Goal: Navigation & Orientation: Find specific page/section

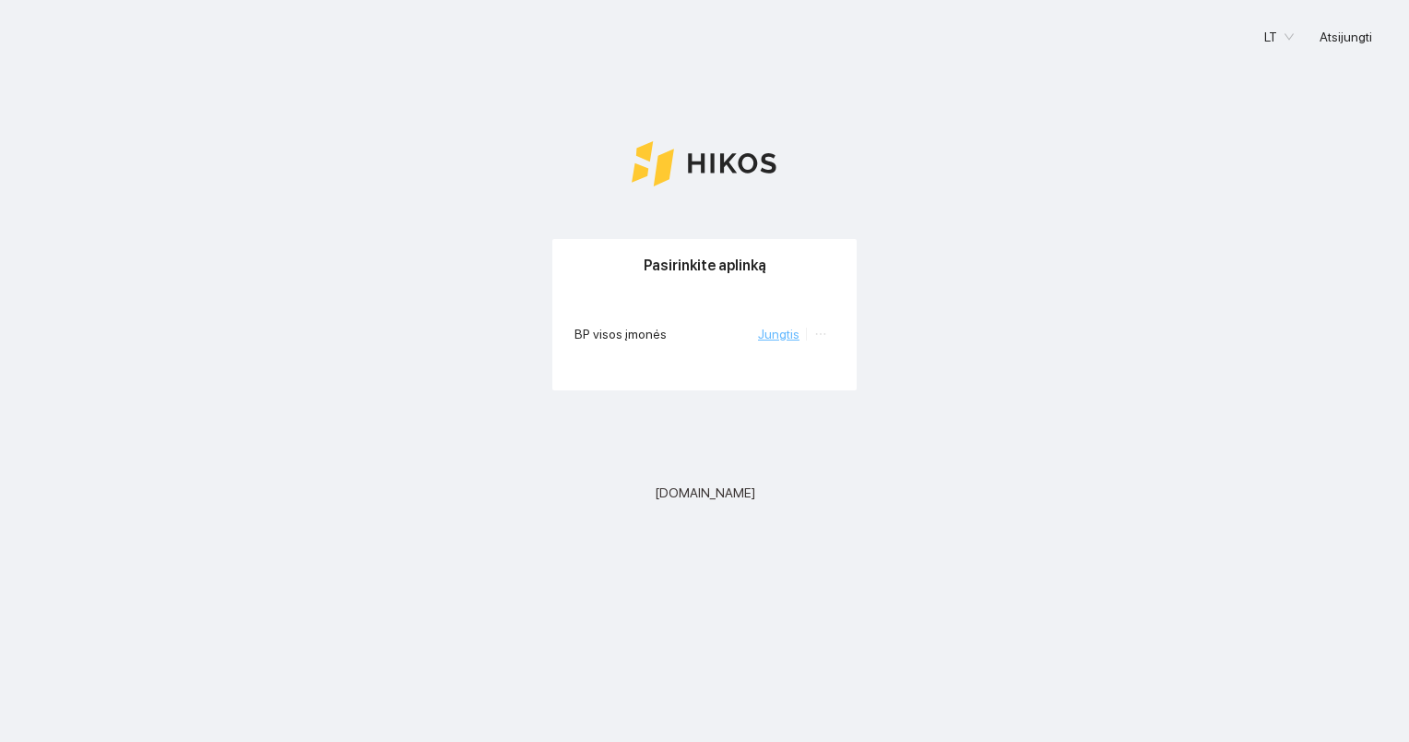
click at [775, 335] on link "Jungtis" at bounding box center [779, 333] width 42 height 15
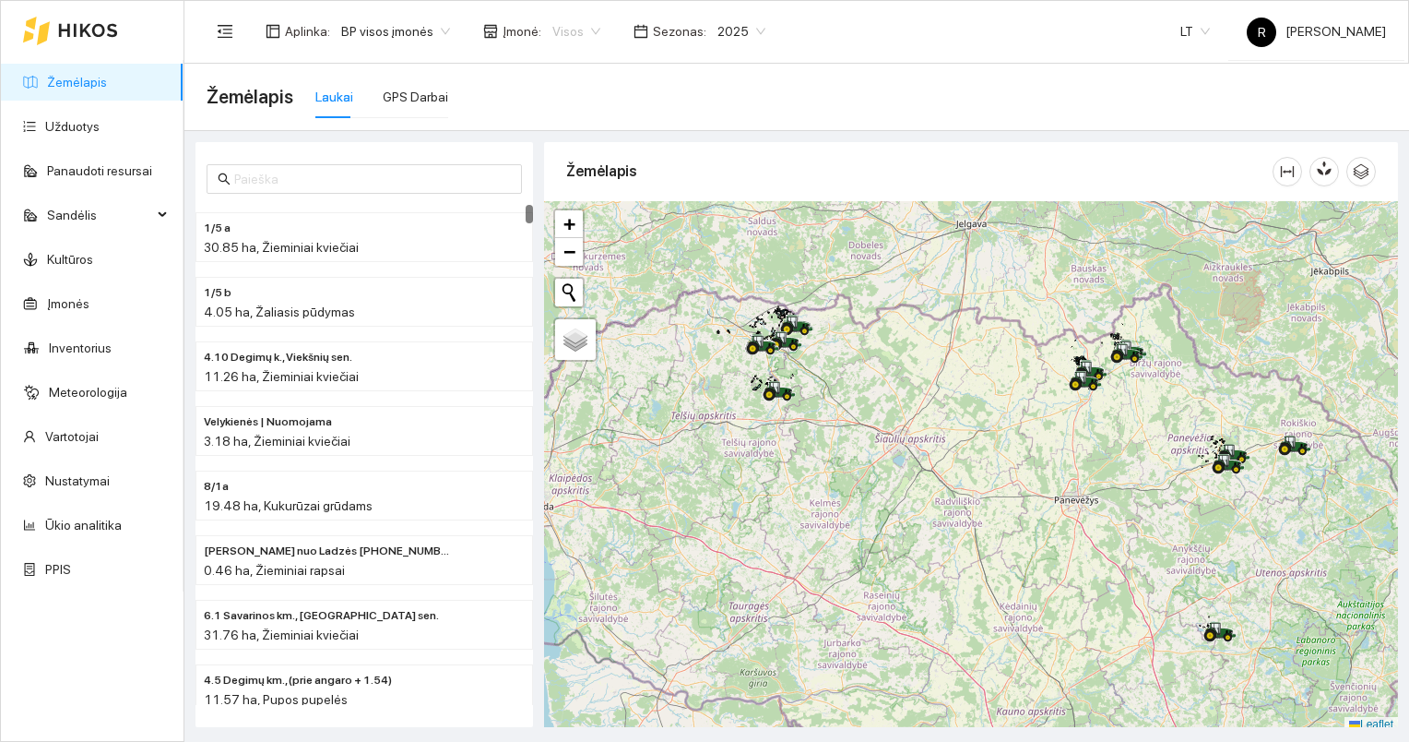
click at [585, 32] on span "Visos" at bounding box center [576, 32] width 48 height 28
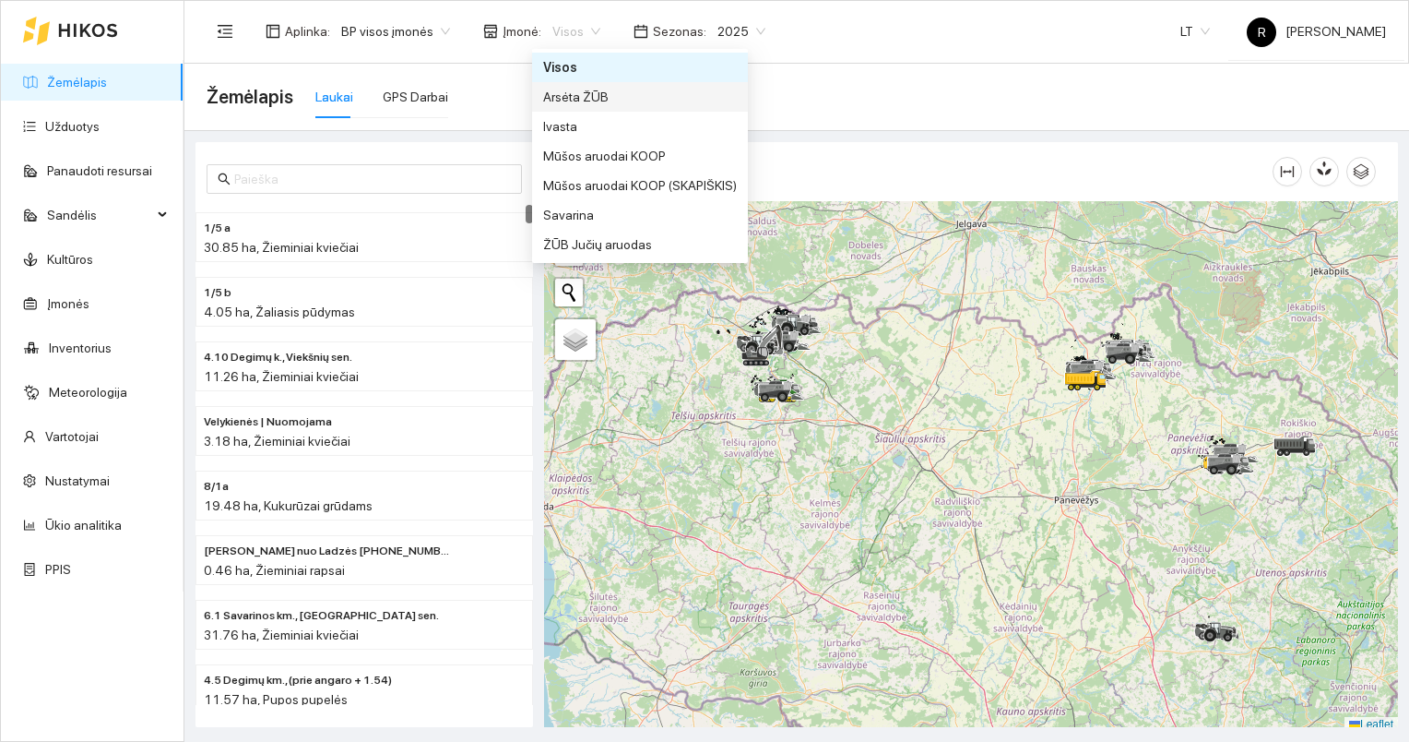
click at [566, 101] on div "Arsėta ŽŪB" at bounding box center [640, 97] width 194 height 20
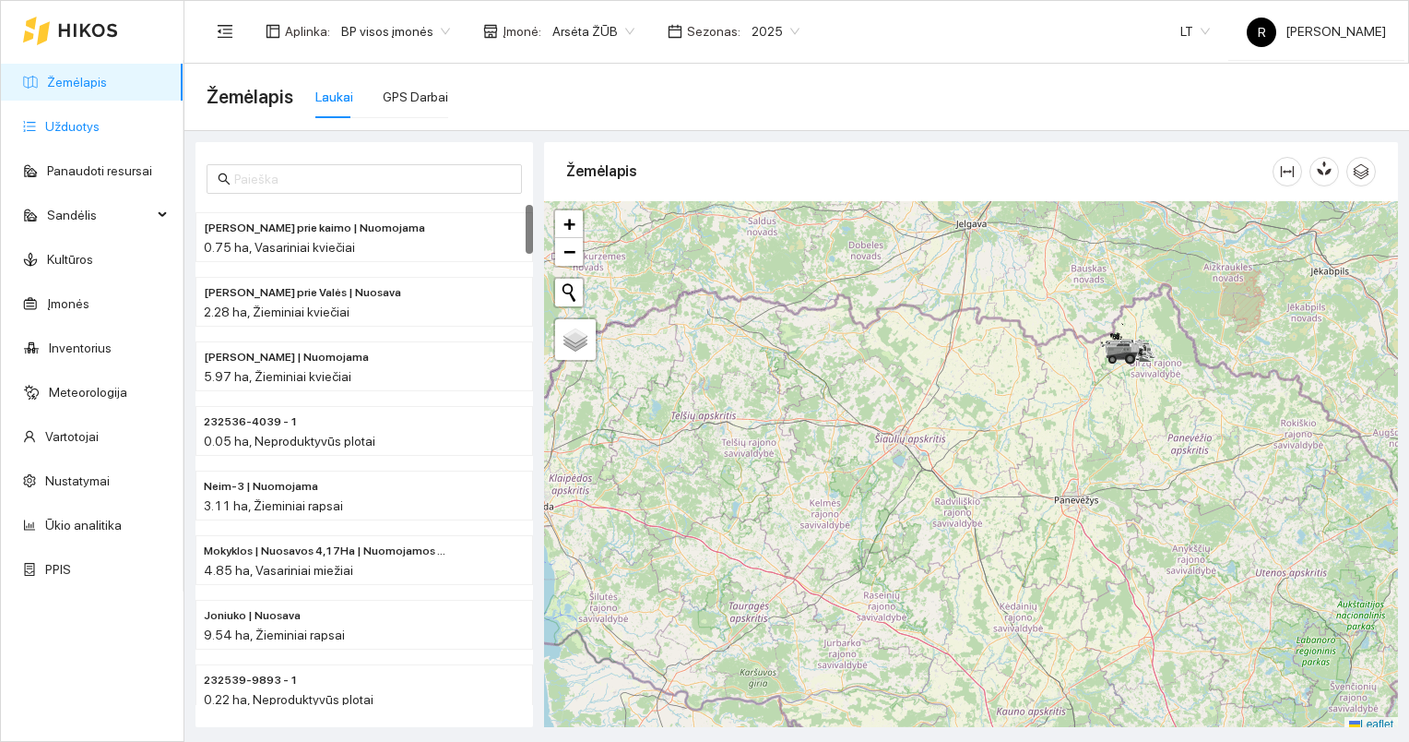
click at [77, 125] on link "Užduotys" at bounding box center [72, 126] width 54 height 15
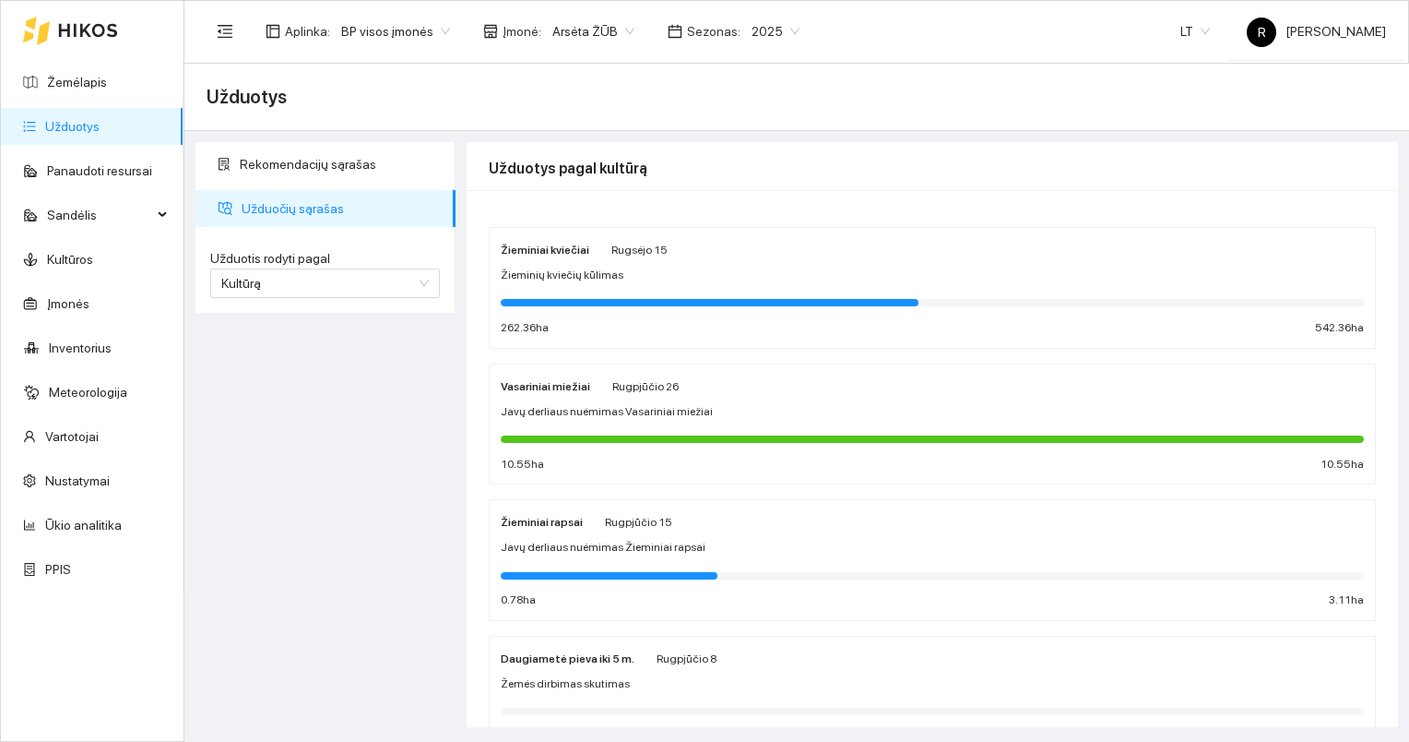
click at [586, 295] on div at bounding box center [932, 301] width 863 height 20
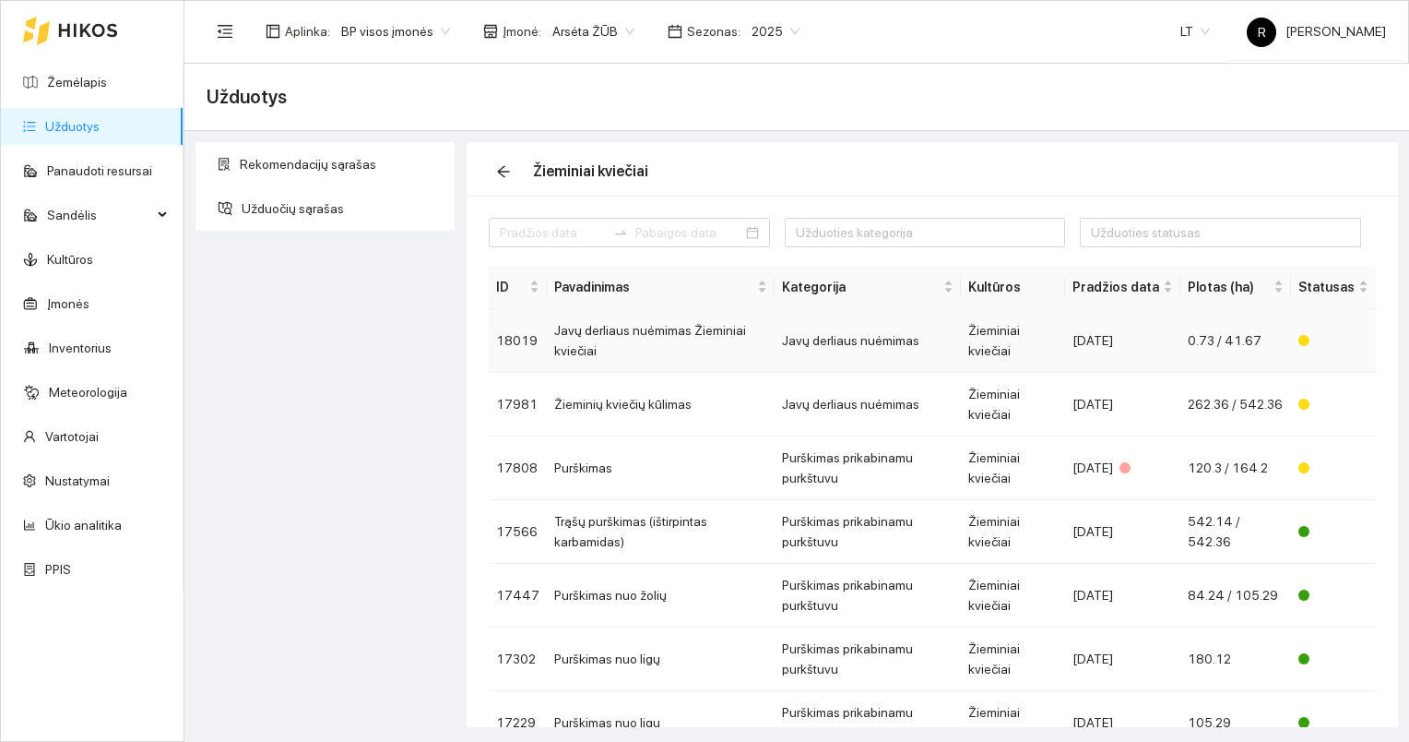
click at [608, 332] on td "Javų derliaus nuėmimas Žieminiai kviečiai" at bounding box center [661, 341] width 228 height 64
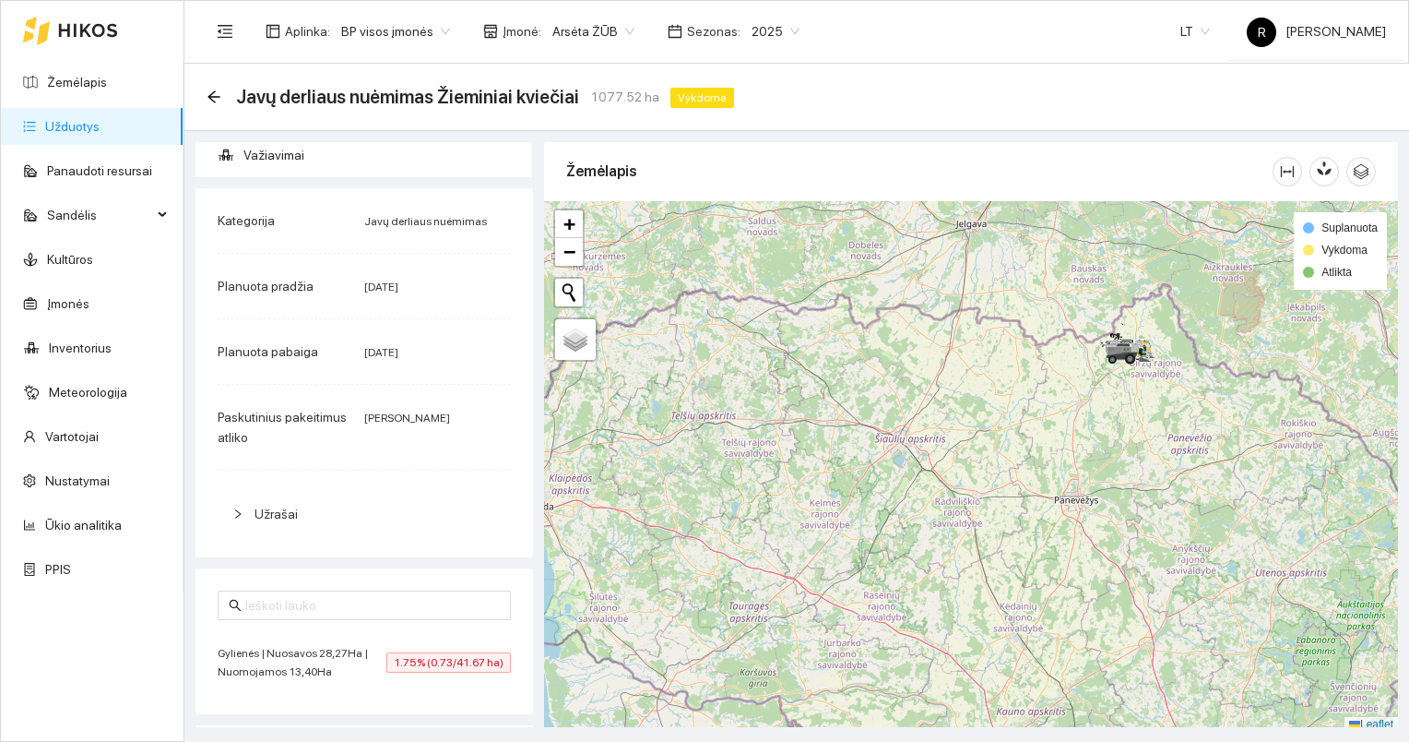
scroll to position [6, 0]
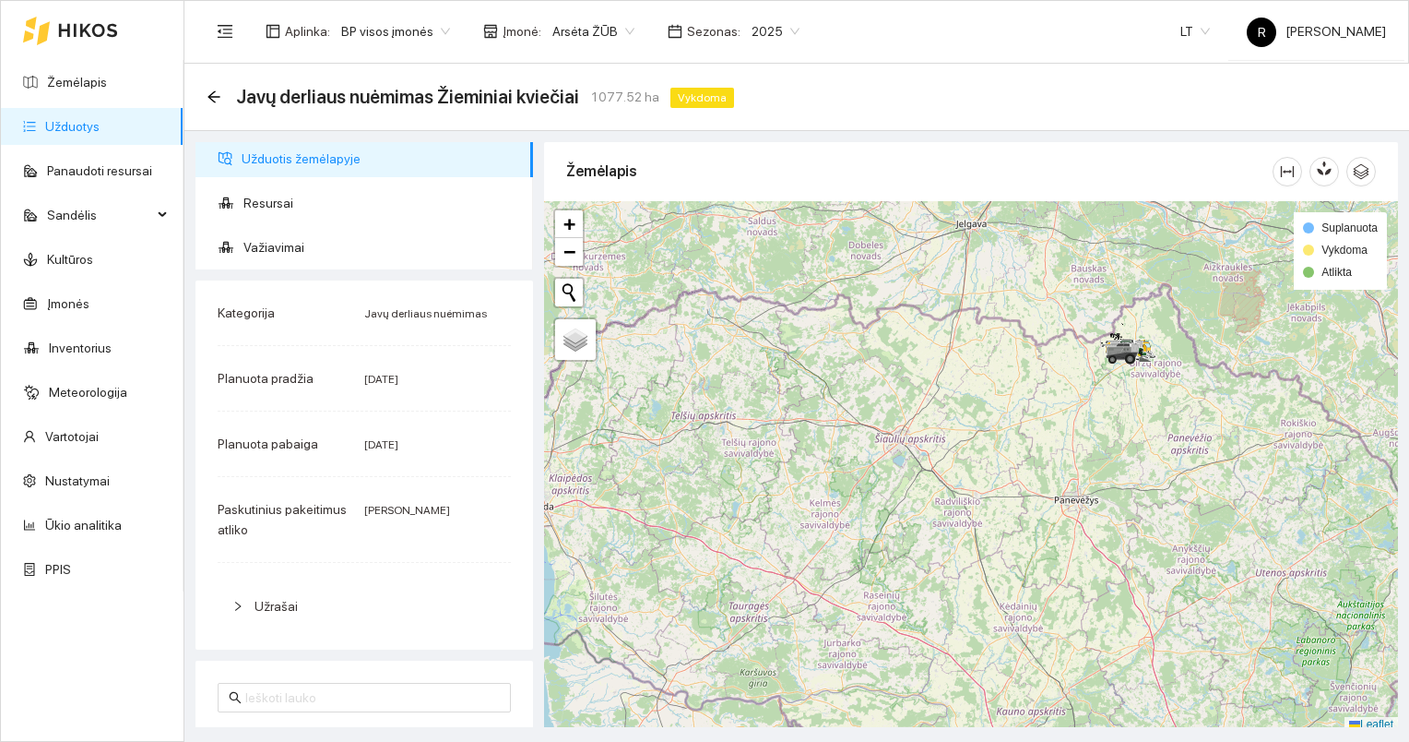
click at [92, 128] on link "Užduotys" at bounding box center [72, 126] width 54 height 15
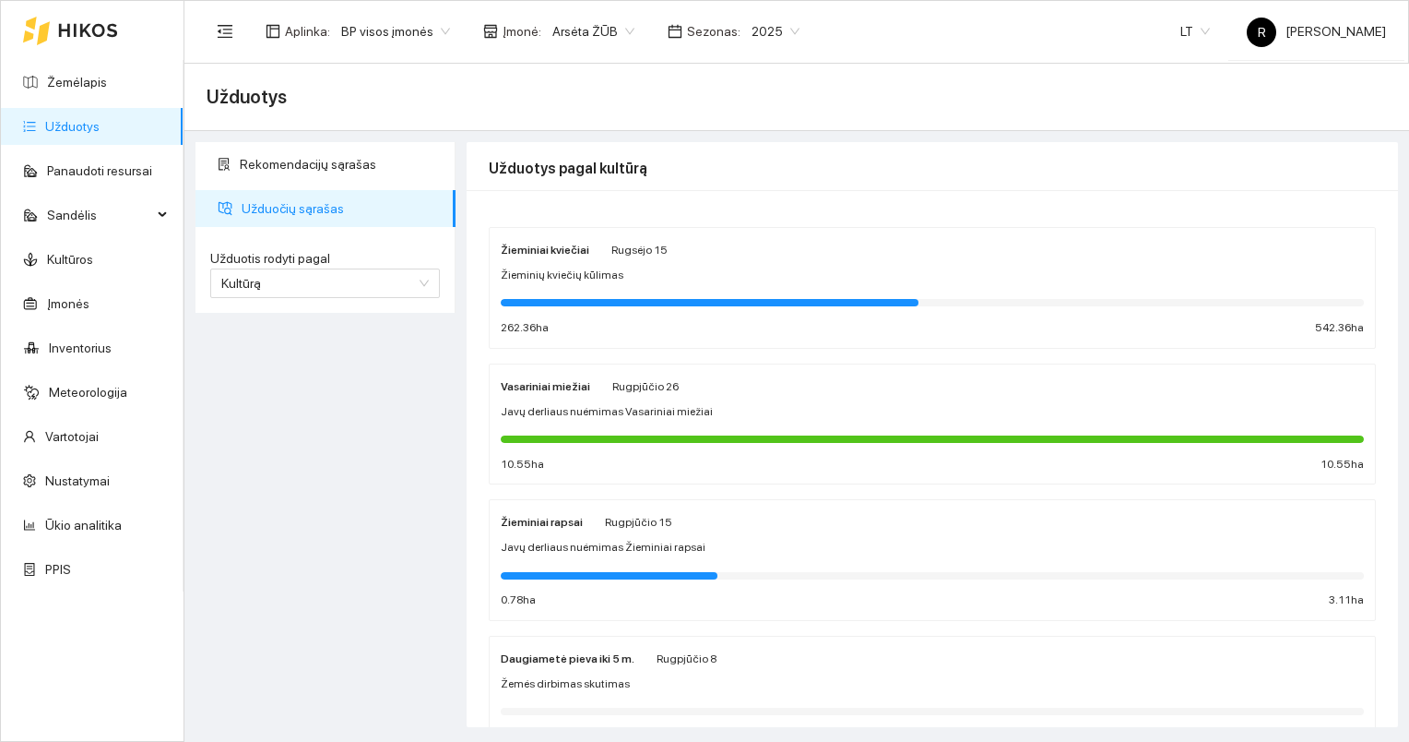
click at [546, 252] on strong "Žieminiai kviečiai" at bounding box center [545, 249] width 89 height 13
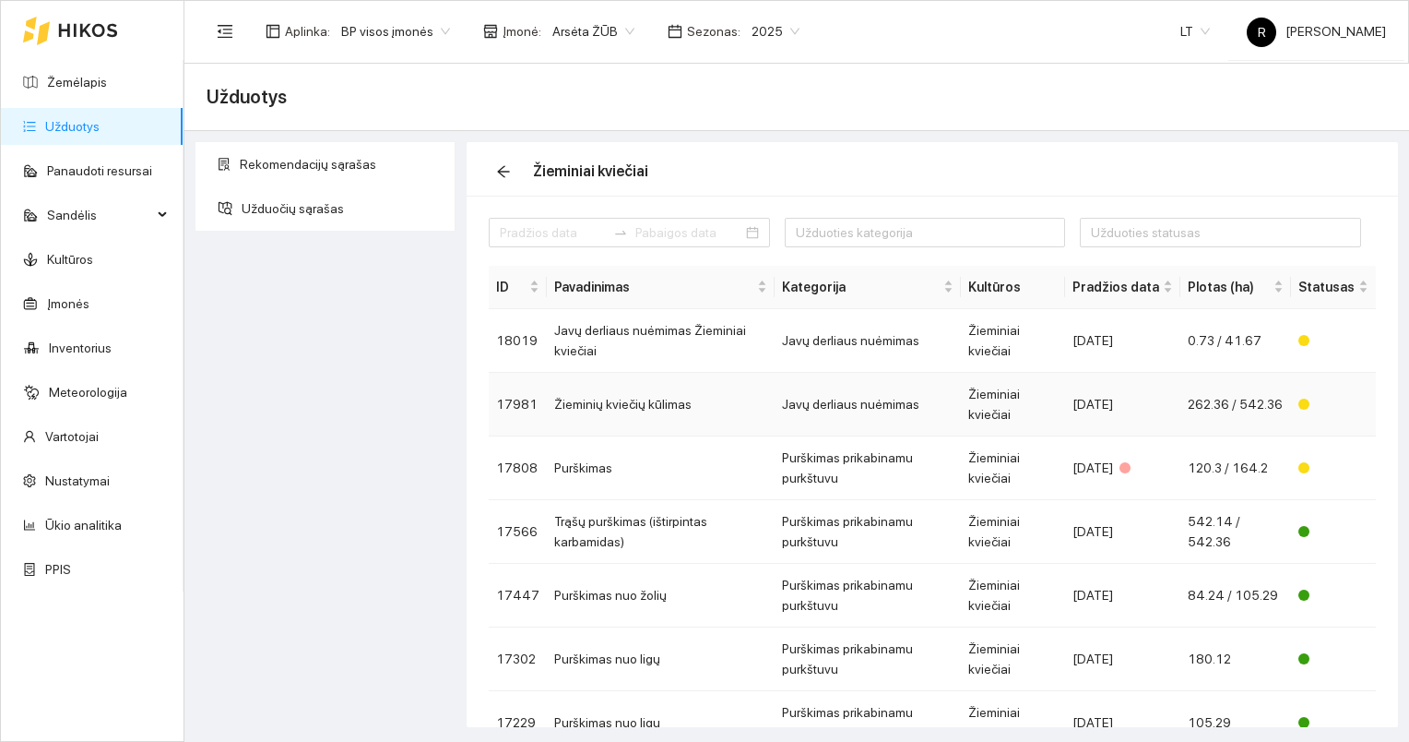
click at [638, 405] on td "Žieminių kviečių kūlimas" at bounding box center [661, 405] width 228 height 64
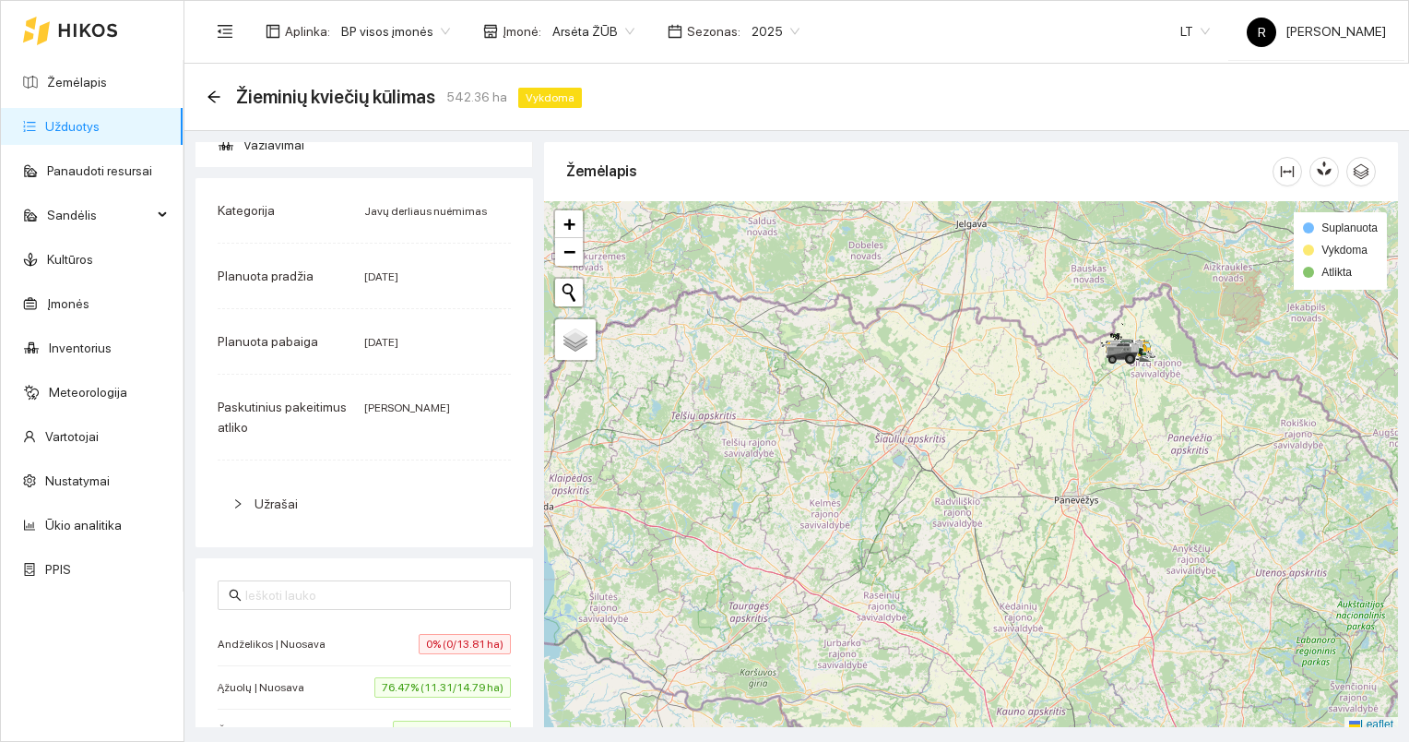
scroll to position [92, 0]
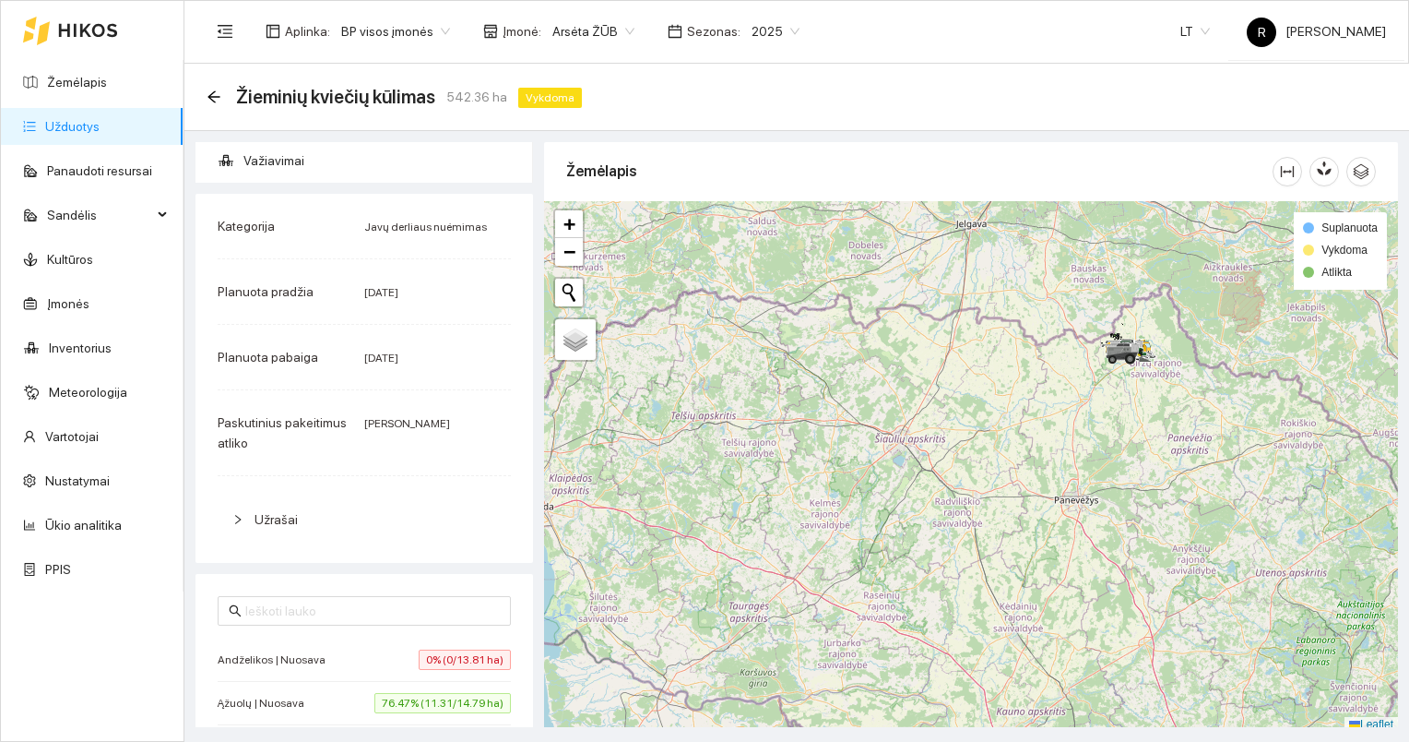
click at [74, 124] on link "Užduotys" at bounding box center [72, 126] width 54 height 15
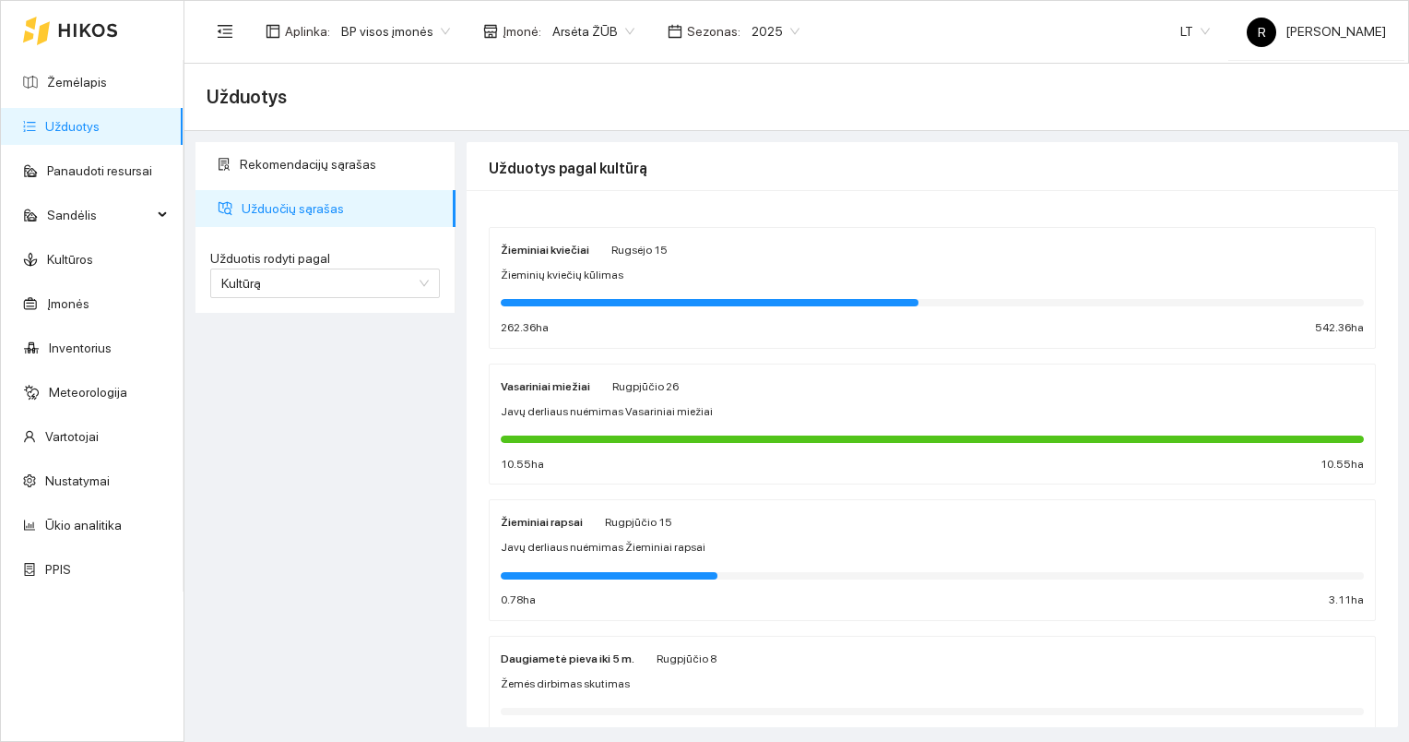
click at [323, 209] on span "Užduočių sąrašas" at bounding box center [341, 208] width 199 height 37
click at [620, 30] on span "Arsėta ŽŪB" at bounding box center [593, 32] width 82 height 28
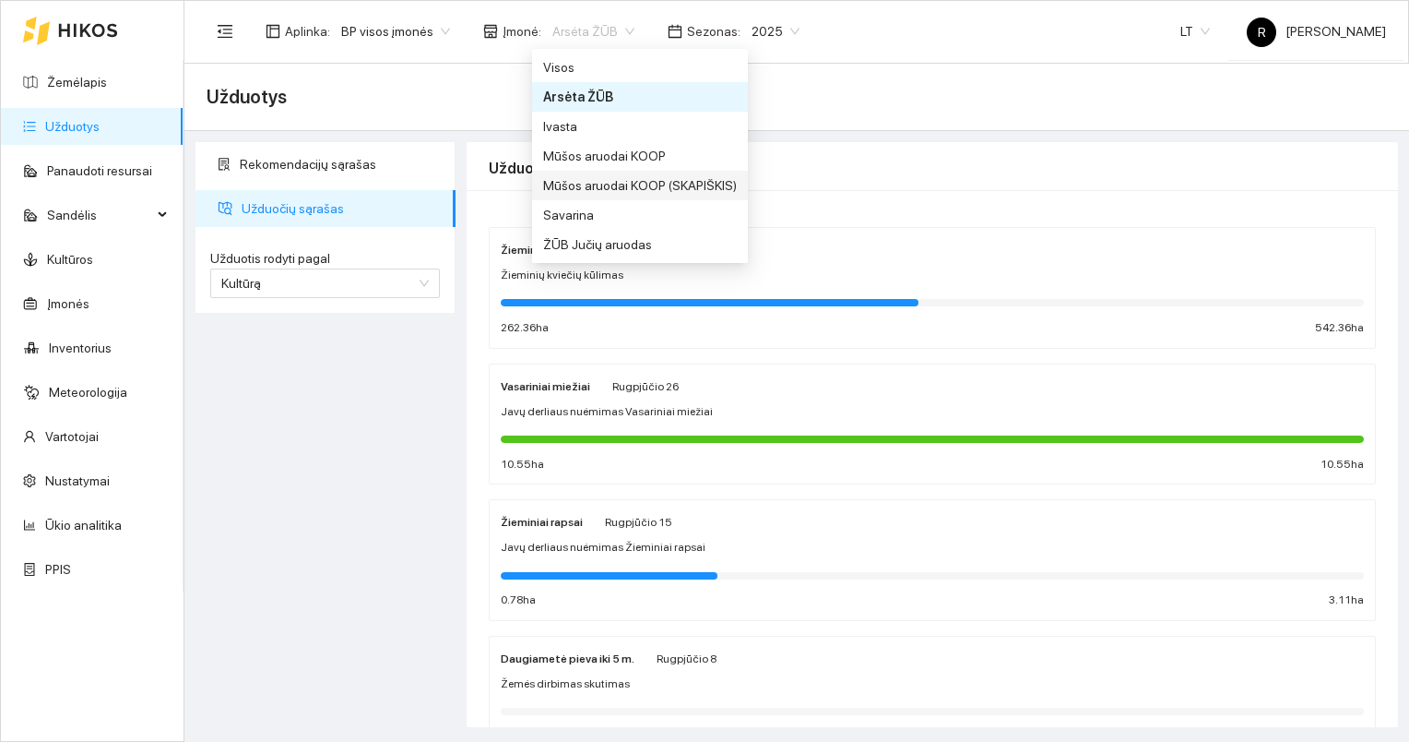
click at [577, 184] on div "Mūšos aruodai KOOP (SKAPIŠKIS)" at bounding box center [640, 185] width 194 height 20
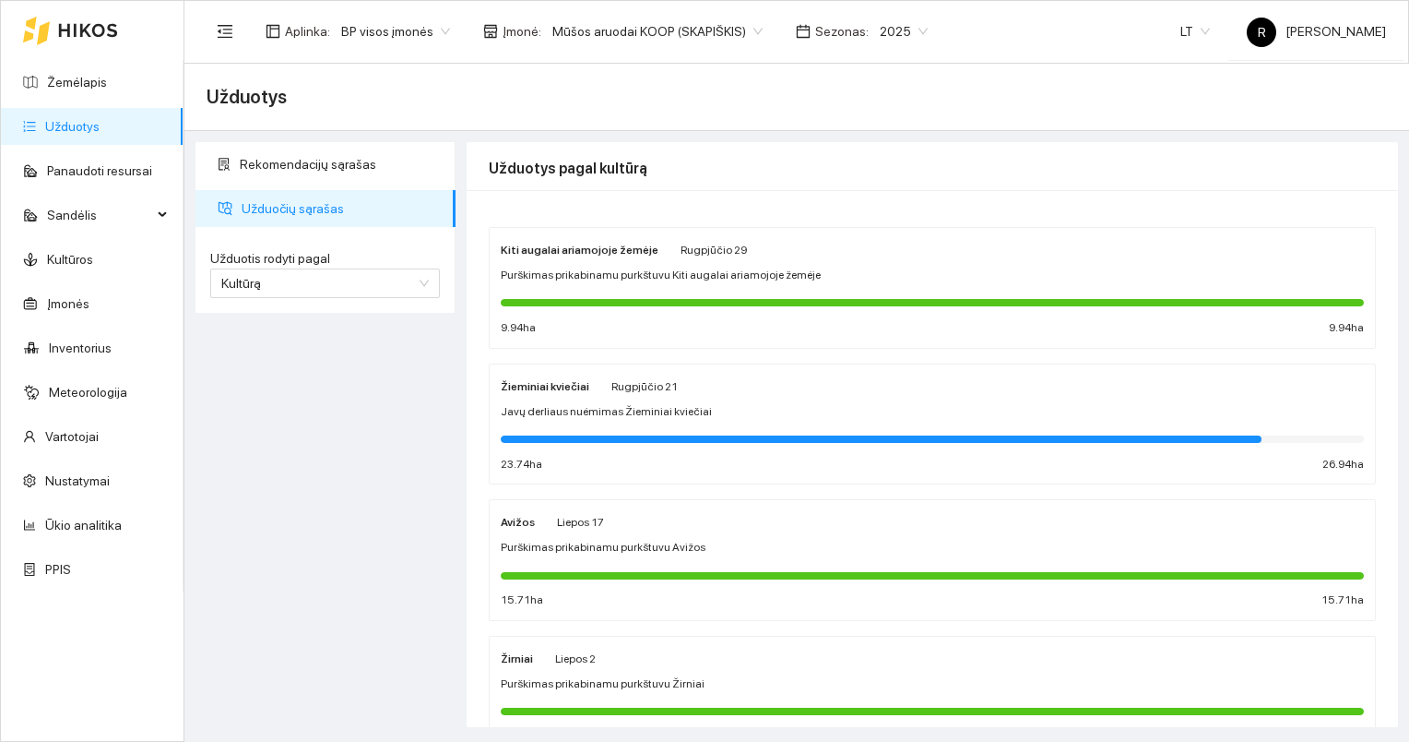
click at [553, 386] on strong "Žieminiai kviečiai" at bounding box center [545, 386] width 89 height 13
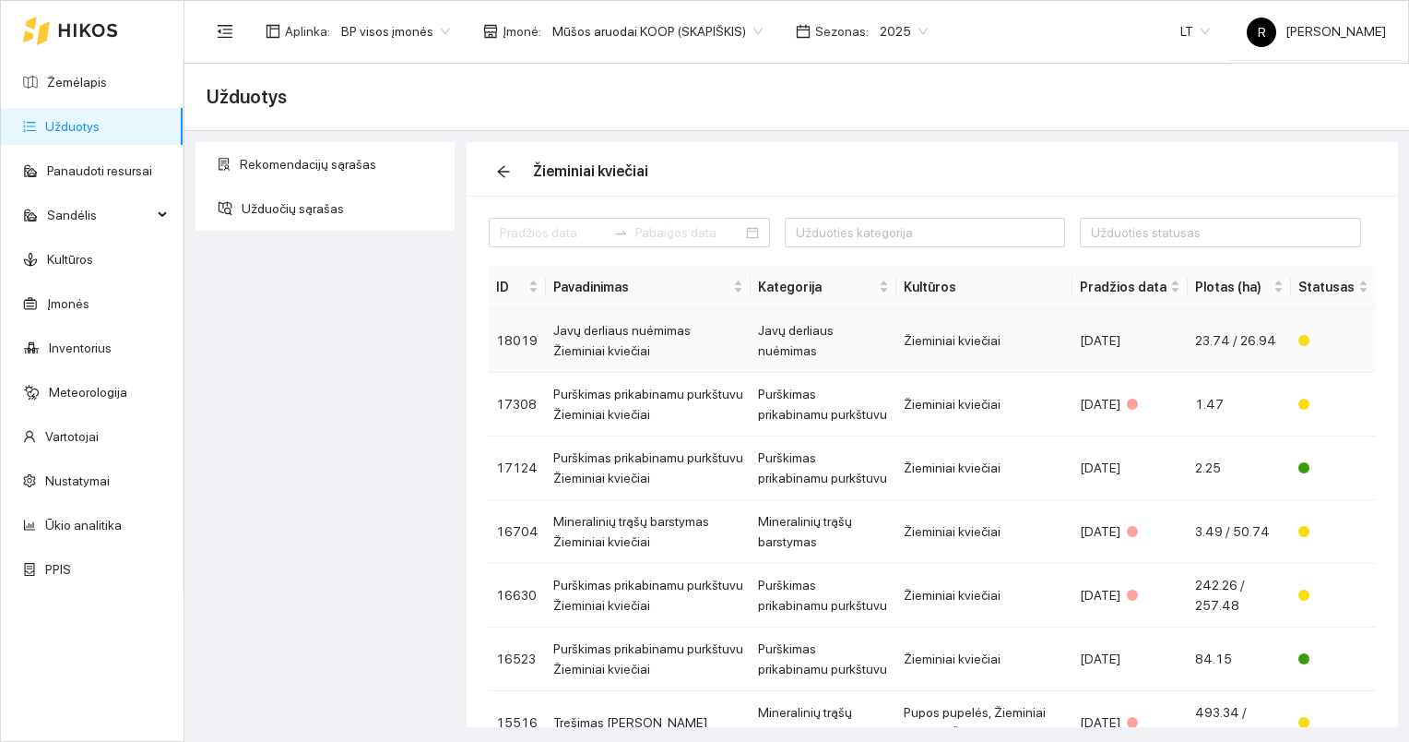
click at [617, 329] on td "Javų derliaus nuėmimas Žieminiai kviečiai" at bounding box center [648, 341] width 205 height 64
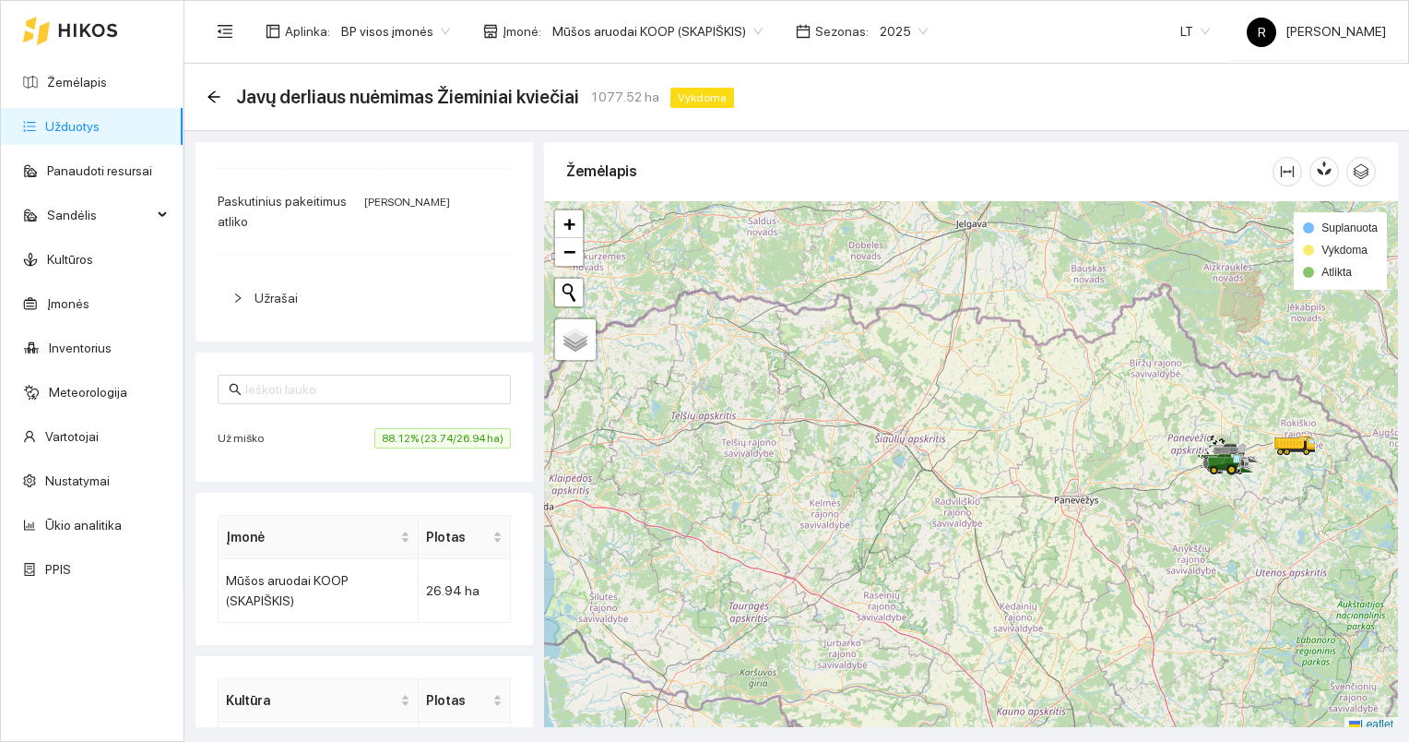
scroll to position [101, 0]
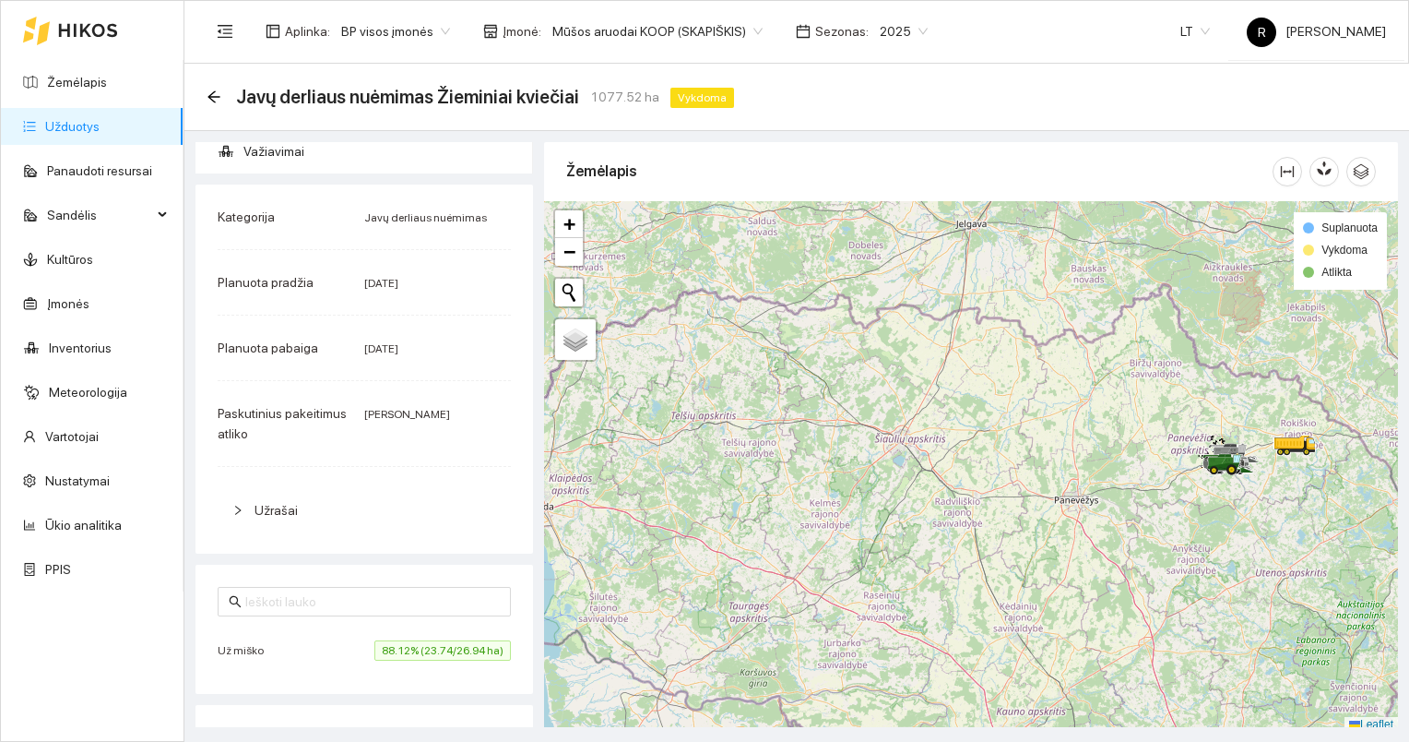
click at [100, 123] on link "Užduotys" at bounding box center [72, 126] width 54 height 15
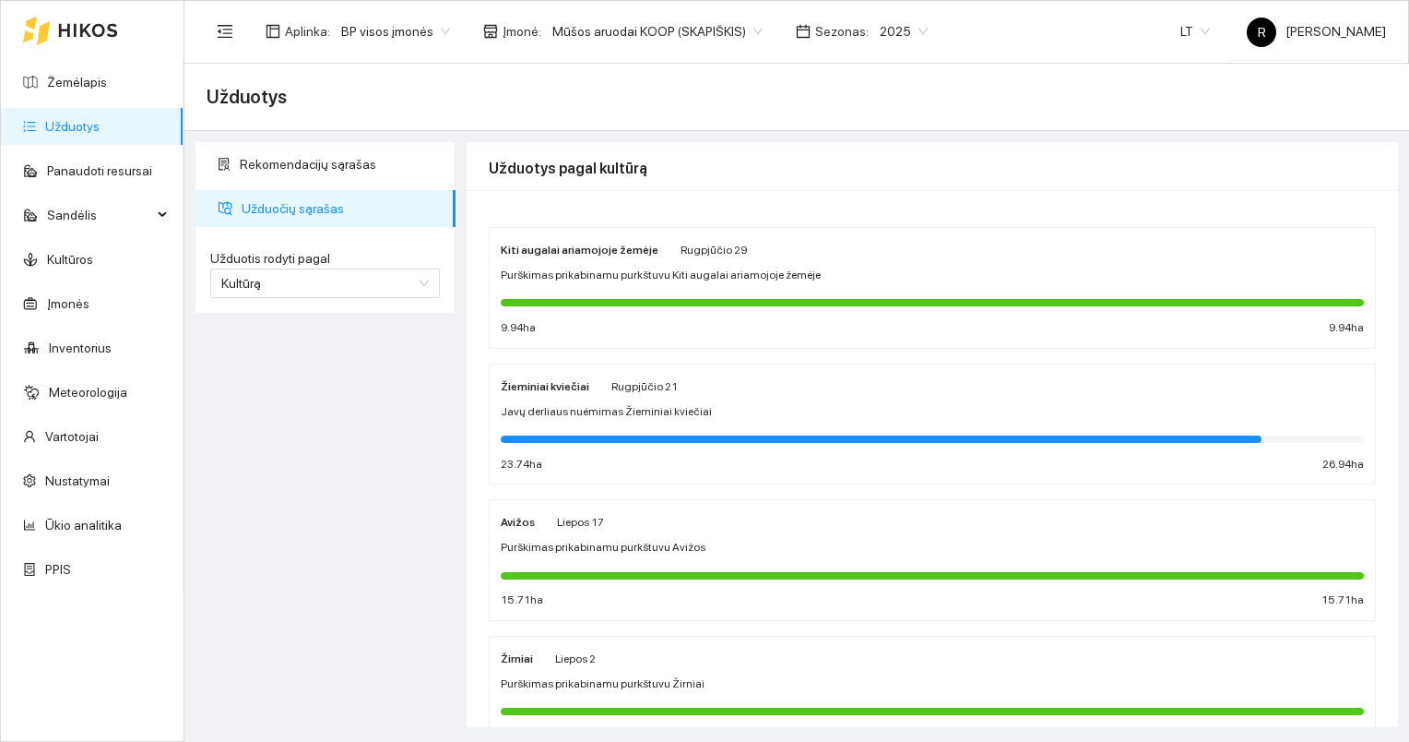
click at [587, 382] on div "Žieminiai kviečiai [DATE]" at bounding box center [589, 385] width 177 height 20
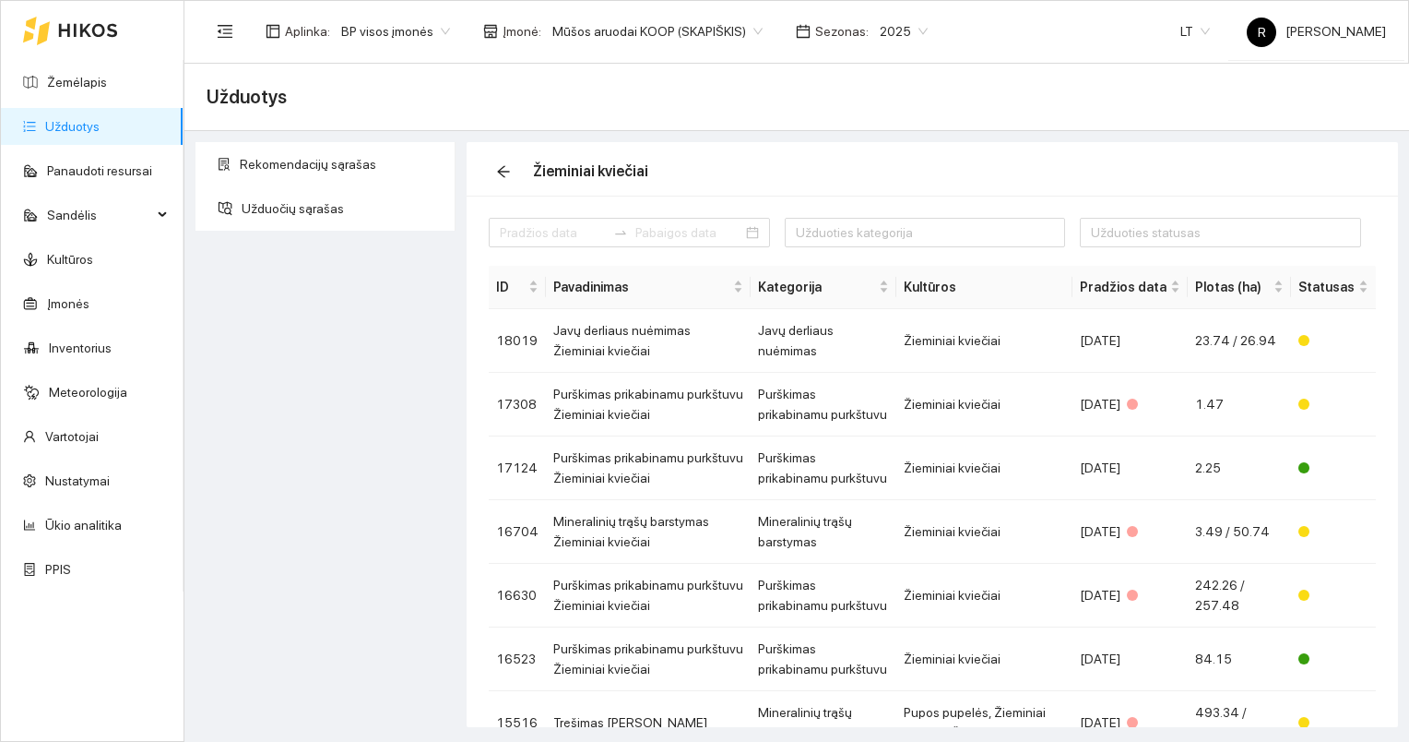
click at [77, 129] on link "Užduotys" at bounding box center [72, 126] width 54 height 15
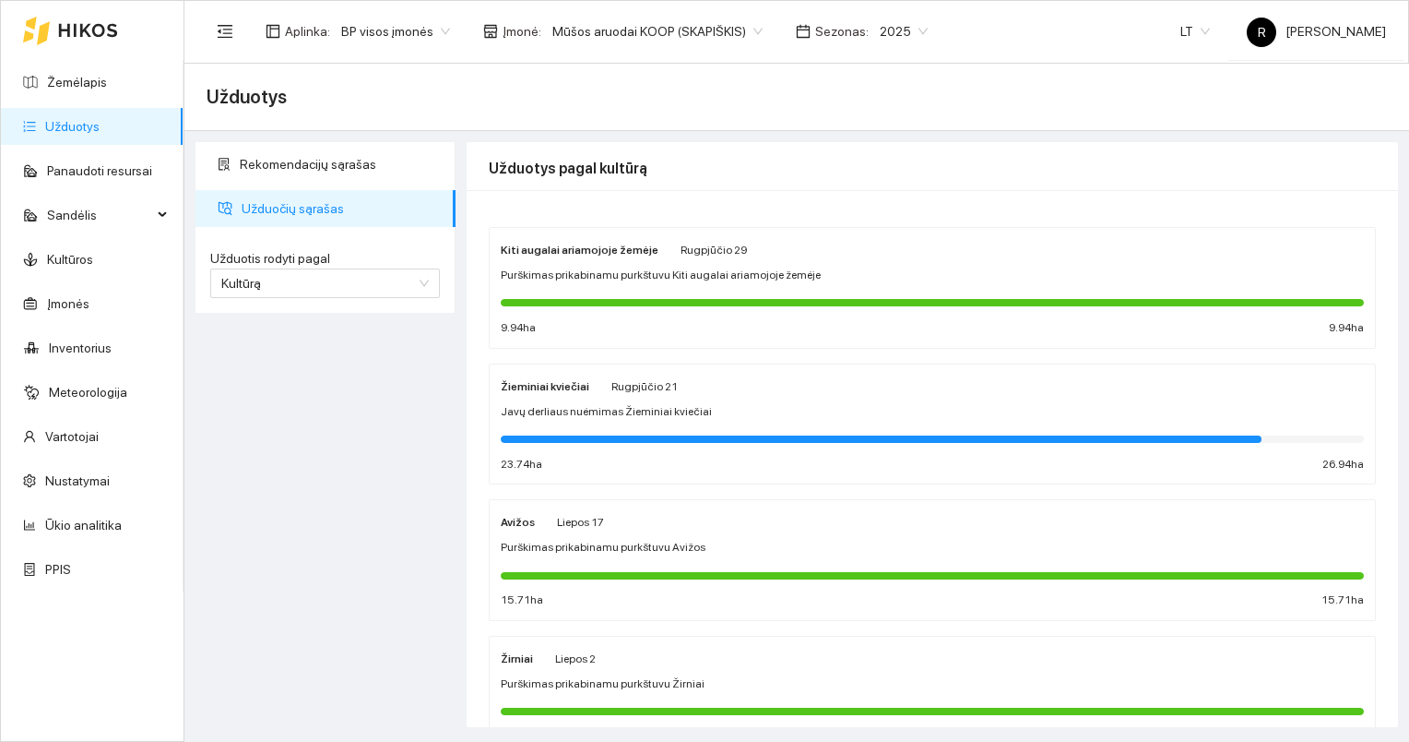
click at [740, 28] on span "Mūšos aruodai KOOP (SKAPIŠKIS)" at bounding box center [657, 32] width 210 height 28
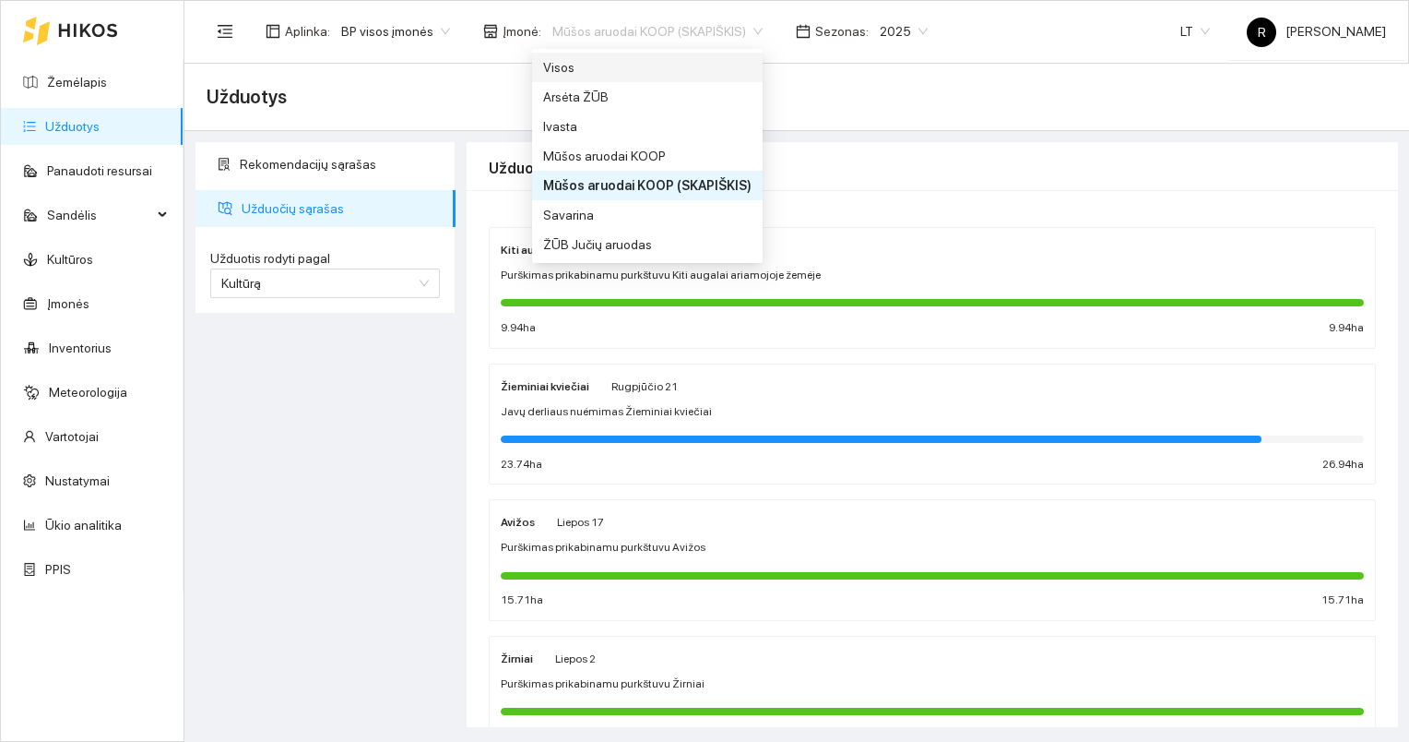
click at [551, 70] on div "Visos" at bounding box center [647, 67] width 208 height 20
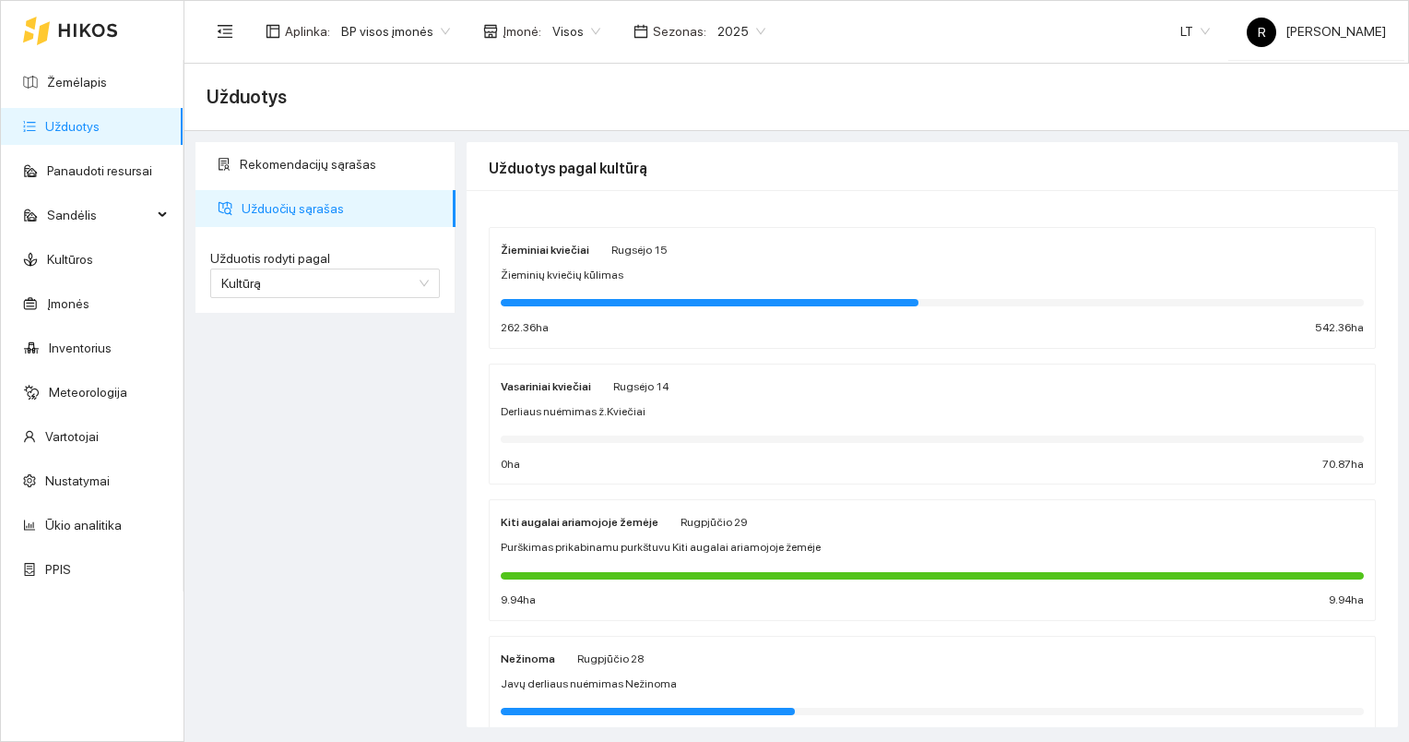
click at [550, 249] on strong "Žieminiai kviečiai" at bounding box center [545, 249] width 89 height 13
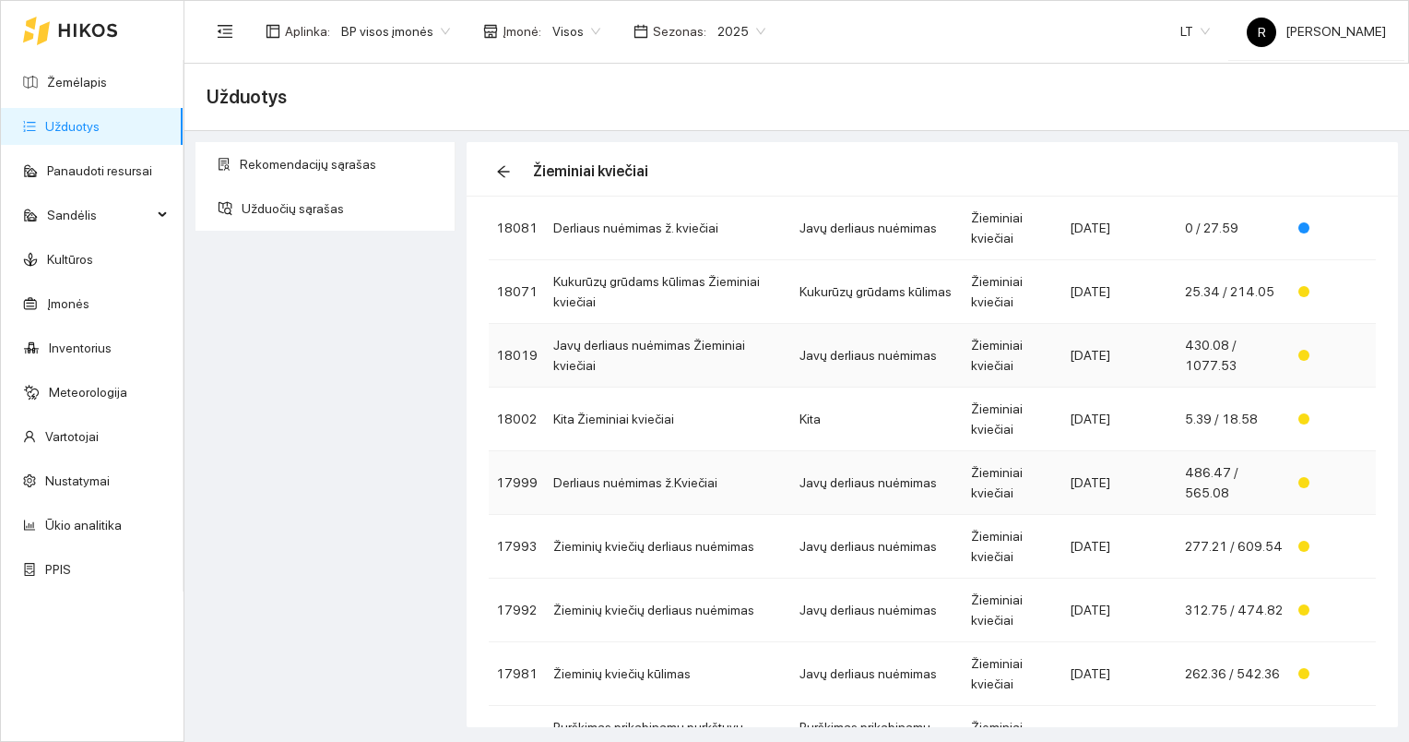
scroll to position [290, 0]
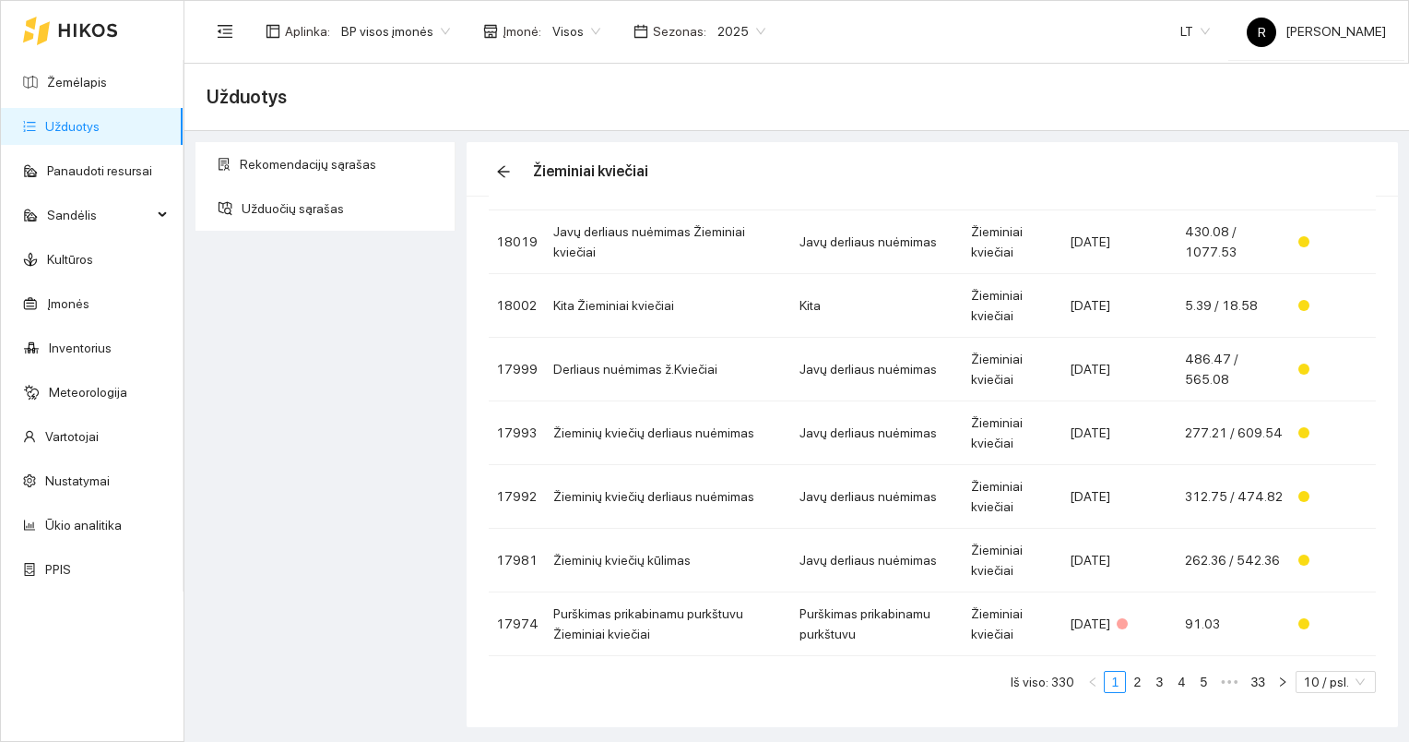
click at [591, 29] on div "Visos" at bounding box center [576, 32] width 70 height 30
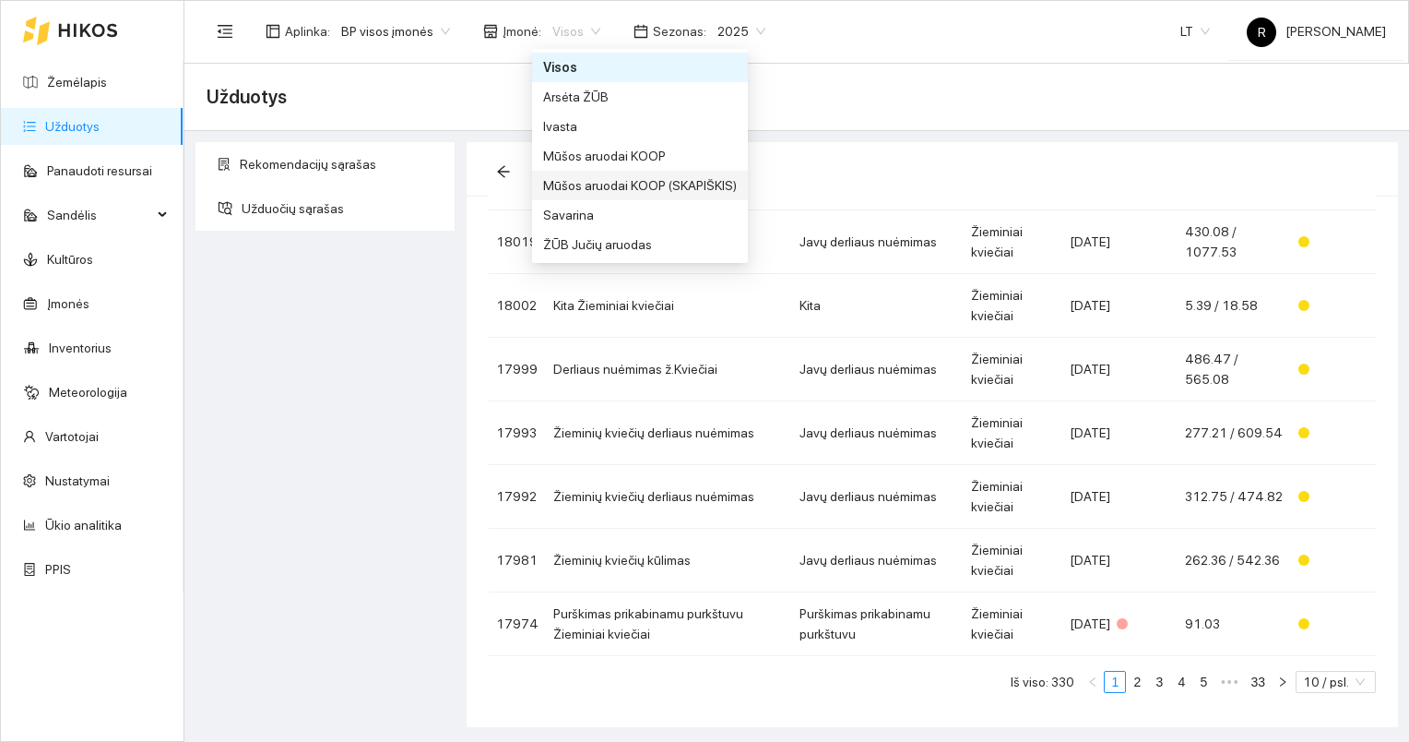
click at [574, 182] on div "Mūšos aruodai KOOP (SKAPIŠKIS)" at bounding box center [640, 185] width 194 height 20
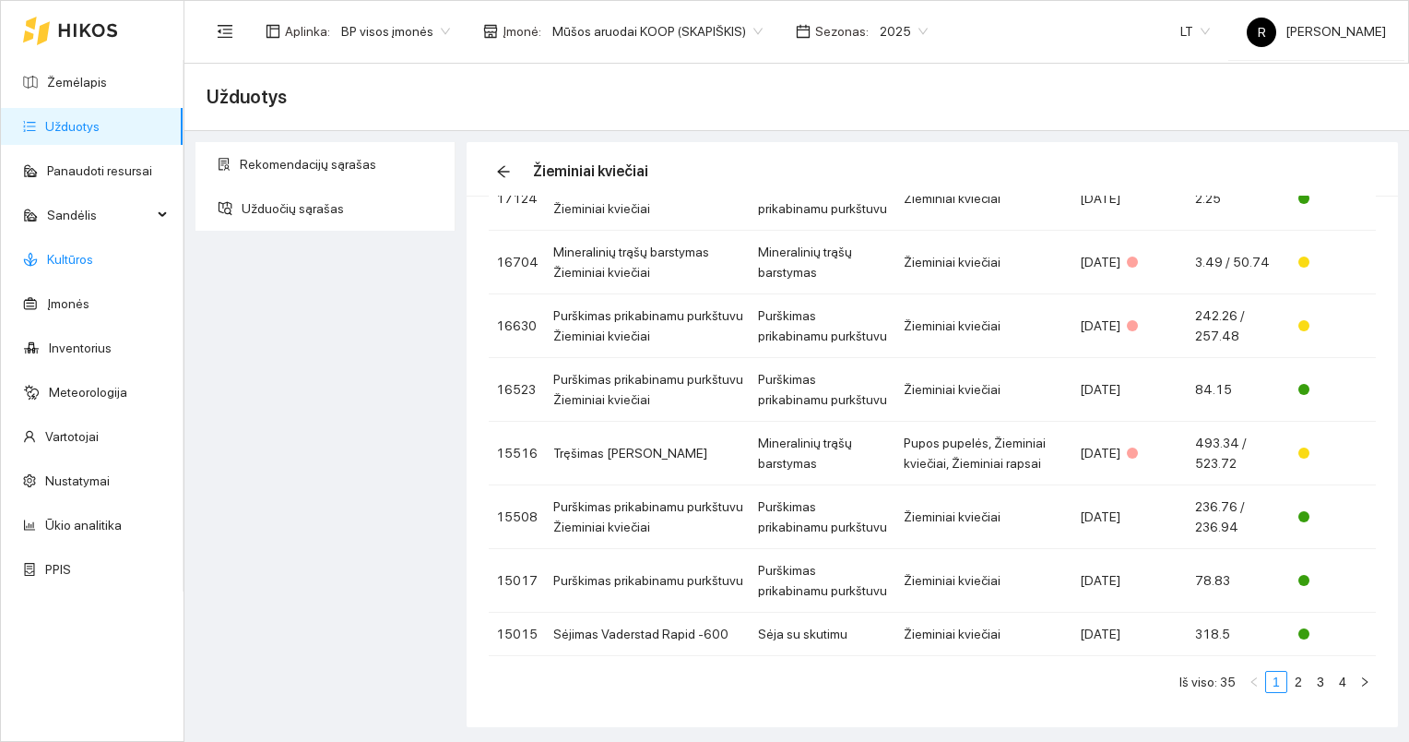
click at [67, 252] on link "Kultūros" at bounding box center [70, 259] width 46 height 15
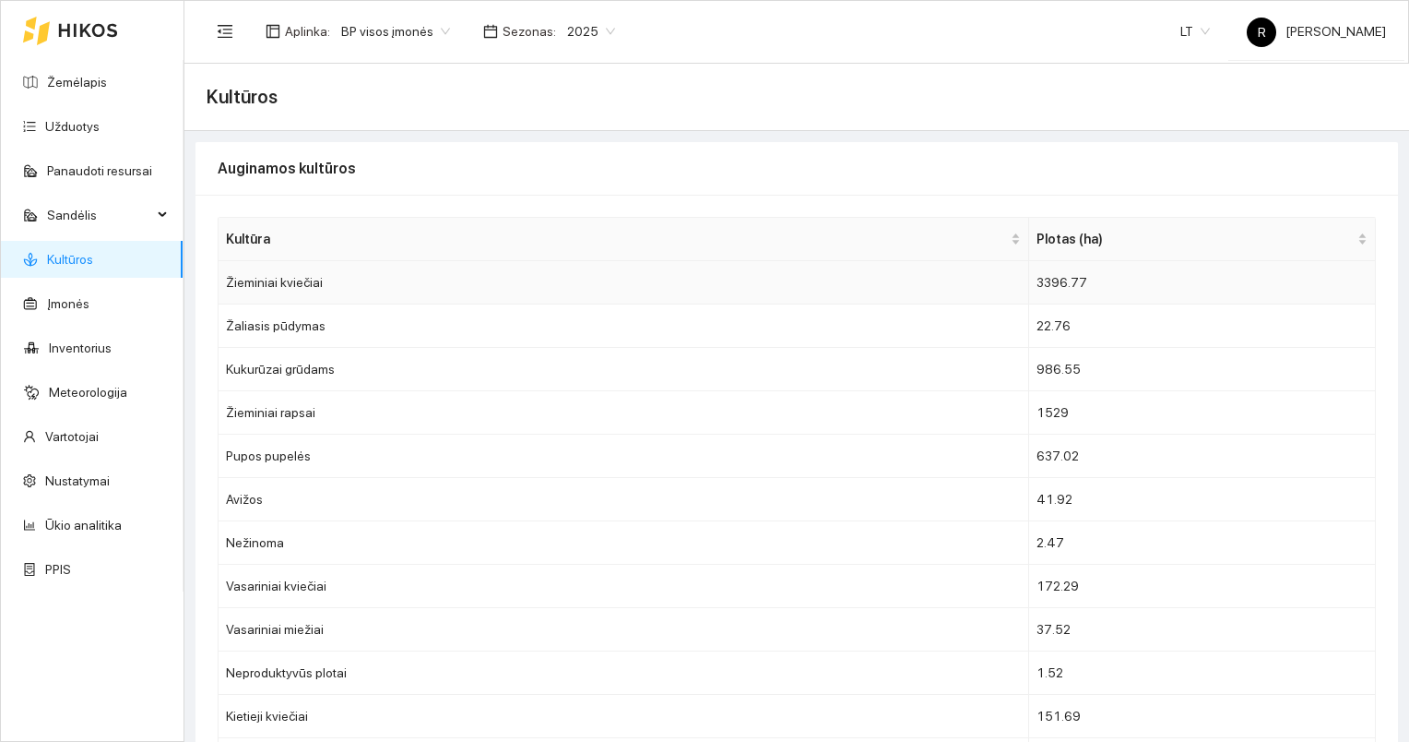
click at [309, 279] on td "Žieminiai kviečiai" at bounding box center [624, 282] width 811 height 43
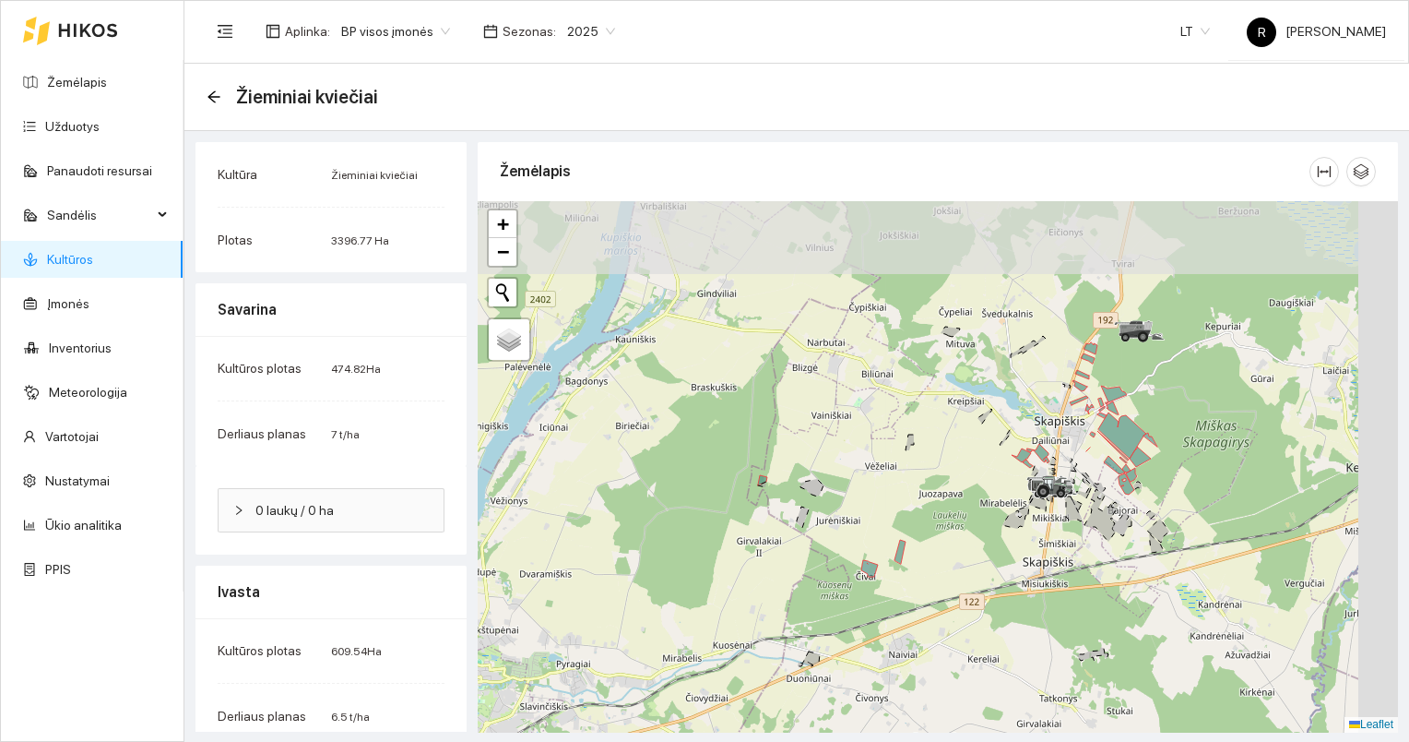
drag, startPoint x: 1099, startPoint y: 361, endPoint x: 871, endPoint y: 539, distance: 289.8
click at [871, 539] on div at bounding box center [938, 466] width 920 height 531
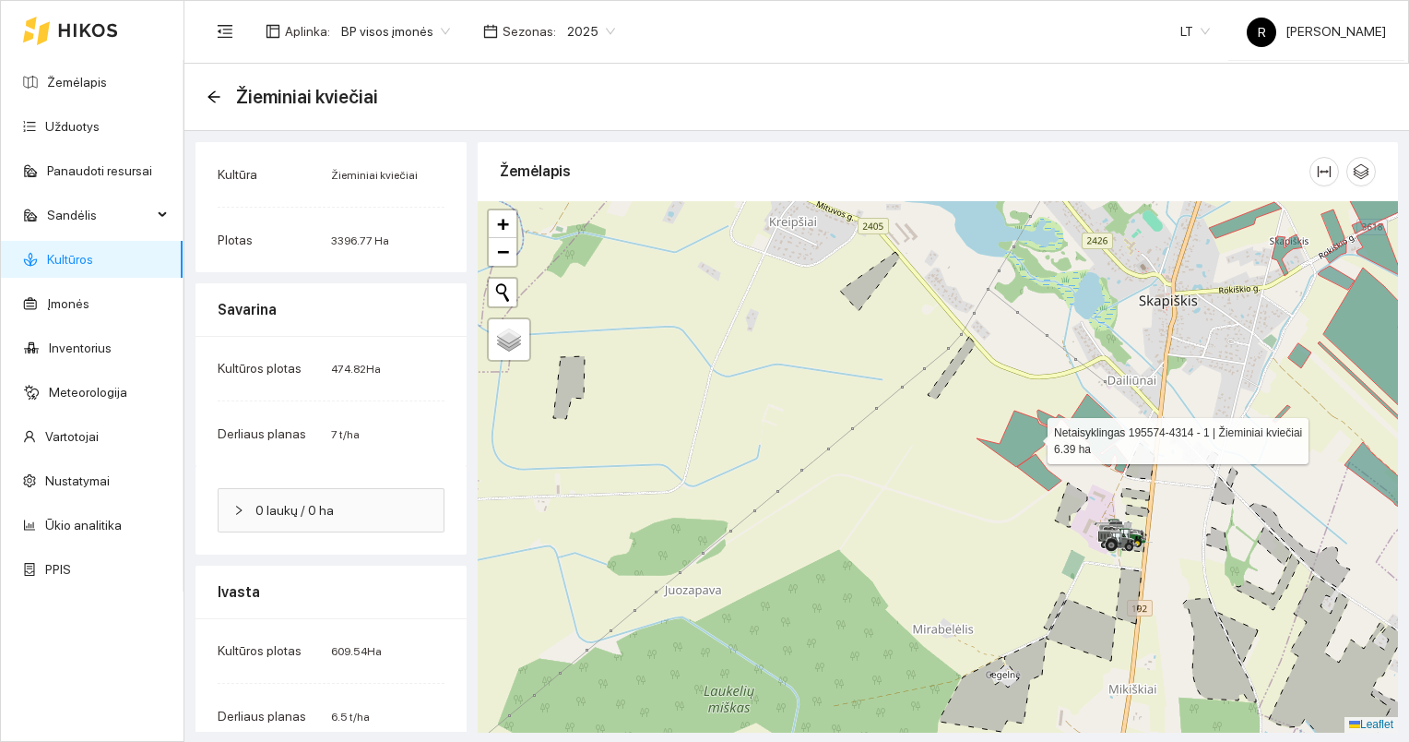
click at [1031, 436] on icon at bounding box center [1015, 438] width 76 height 56
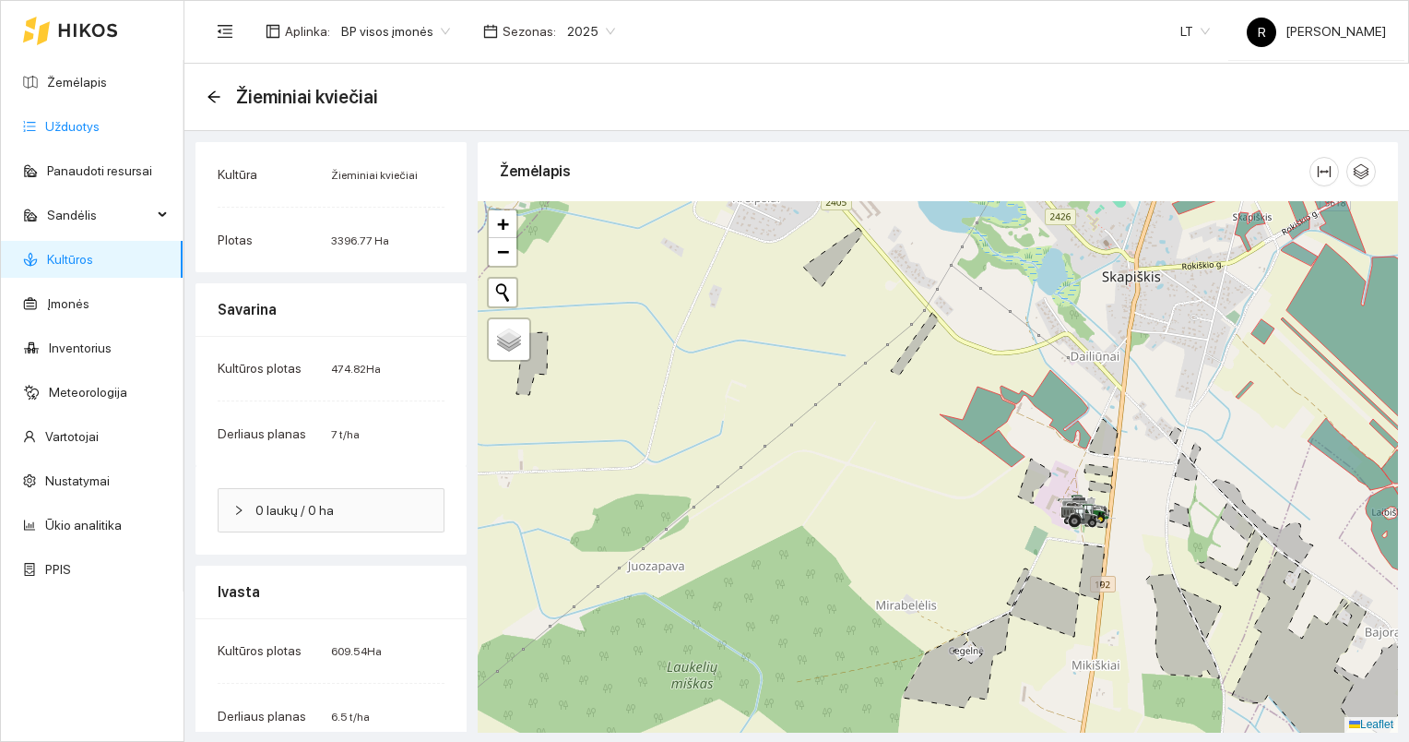
click at [81, 124] on link "Užduotys" at bounding box center [72, 126] width 54 height 15
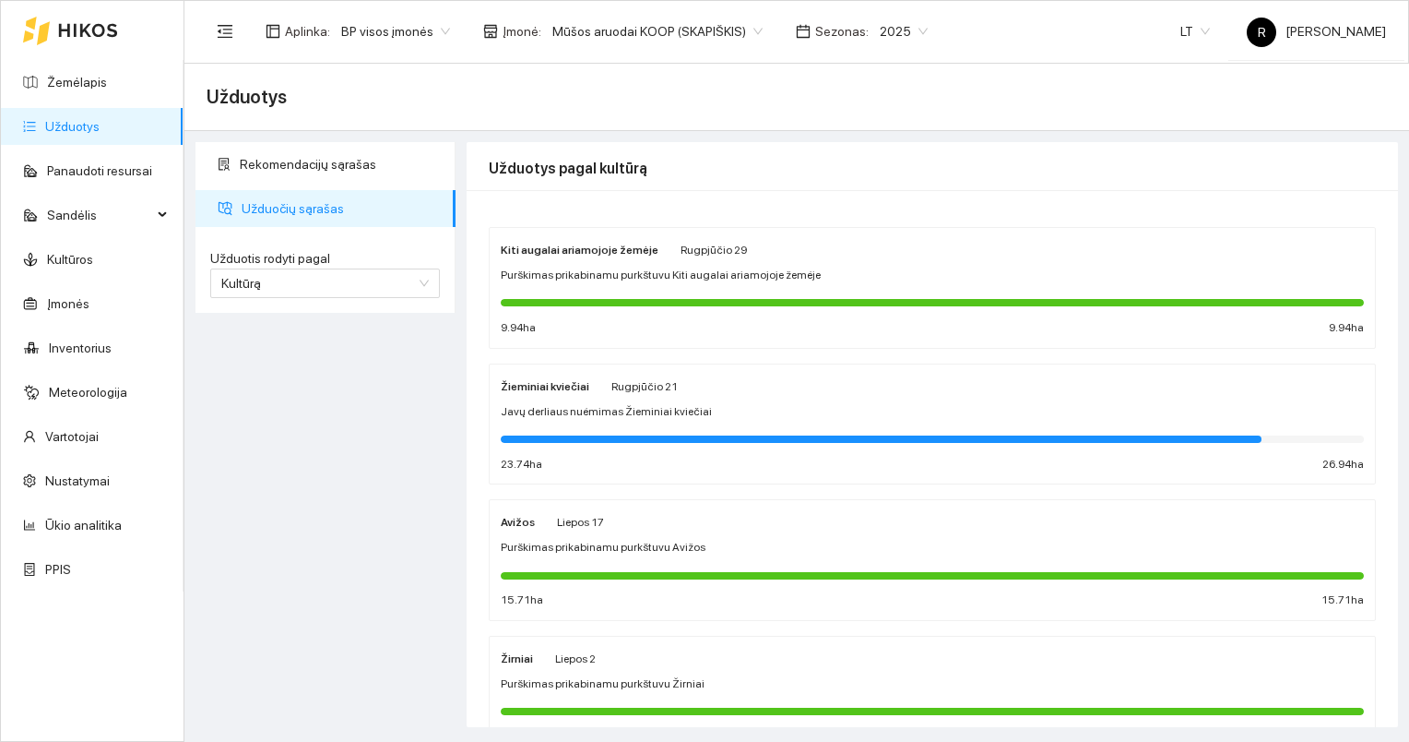
click at [571, 380] on strong "Žieminiai kviečiai" at bounding box center [545, 386] width 89 height 13
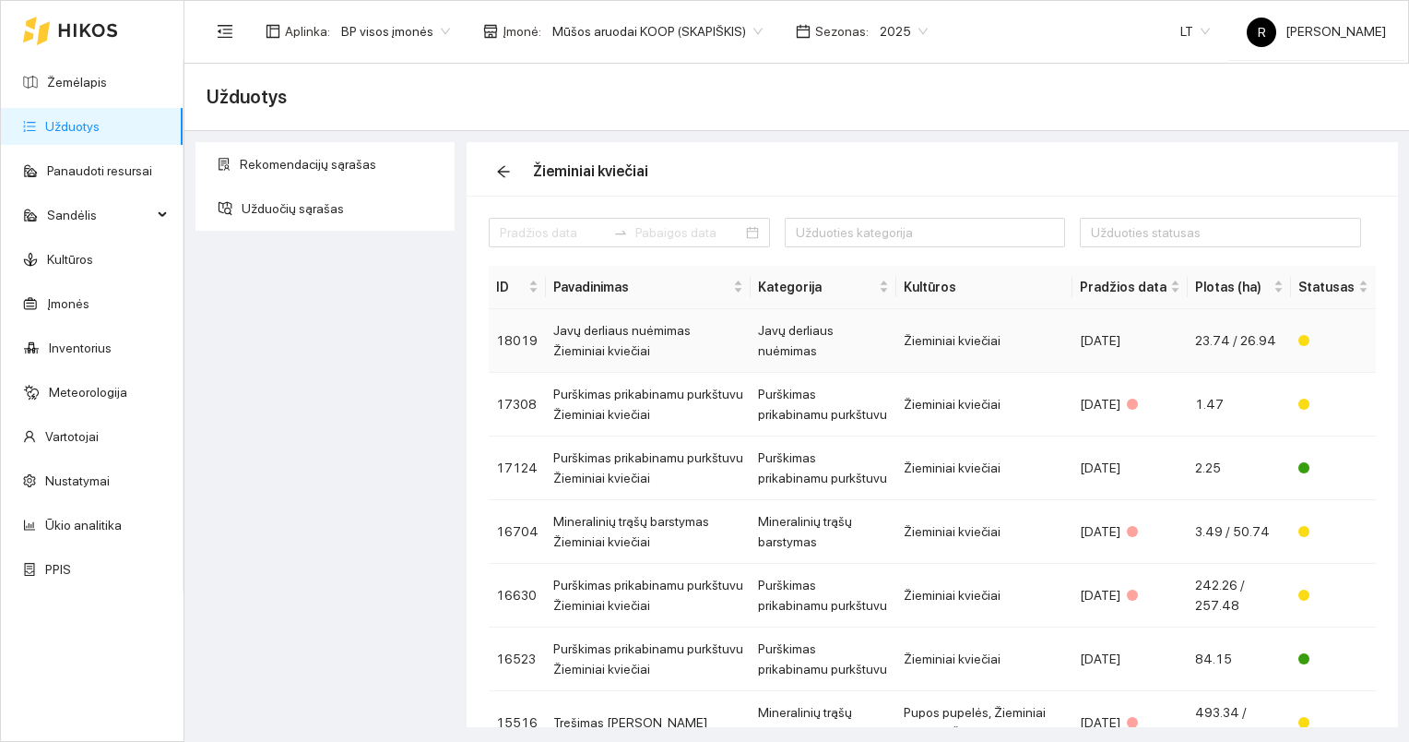
click at [558, 325] on td "Javų derliaus nuėmimas Žieminiai kviečiai" at bounding box center [648, 341] width 205 height 64
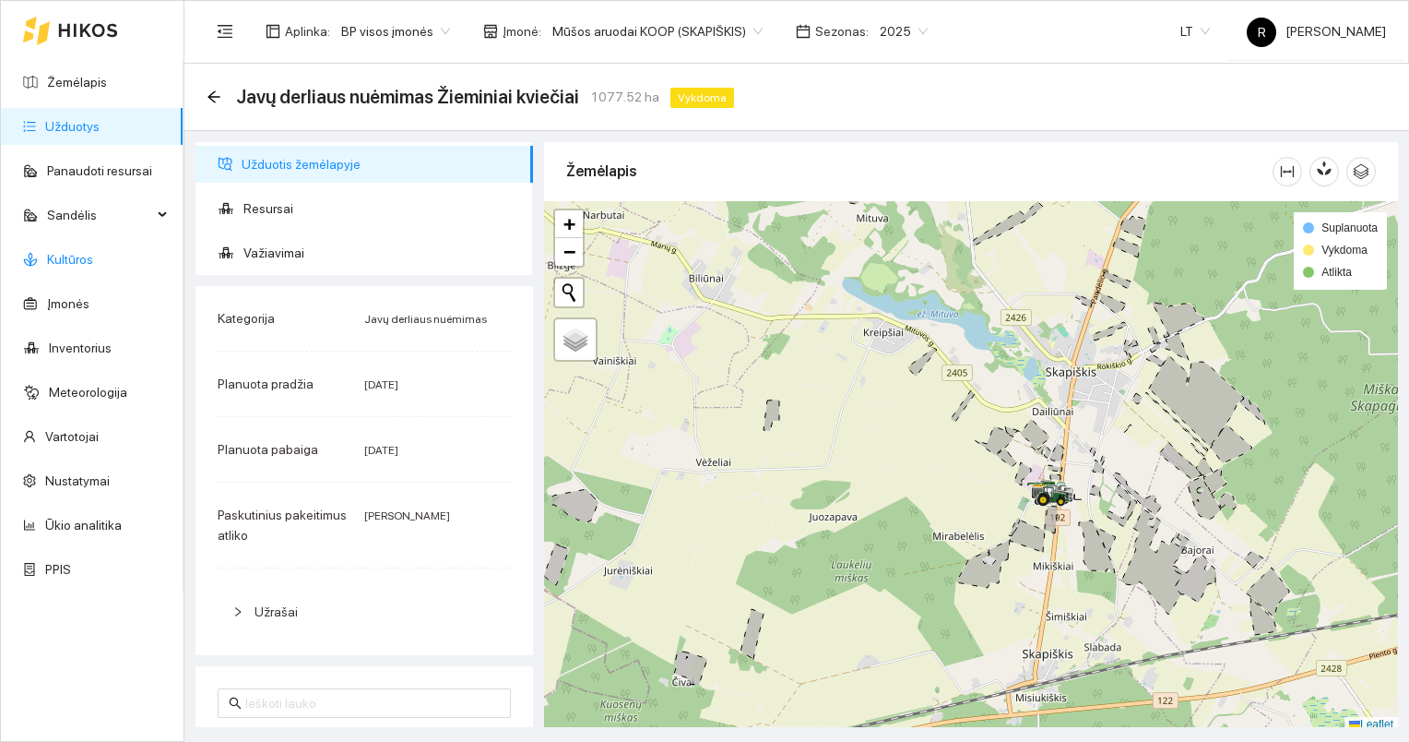
click at [74, 262] on link "Kultūros" at bounding box center [70, 259] width 46 height 15
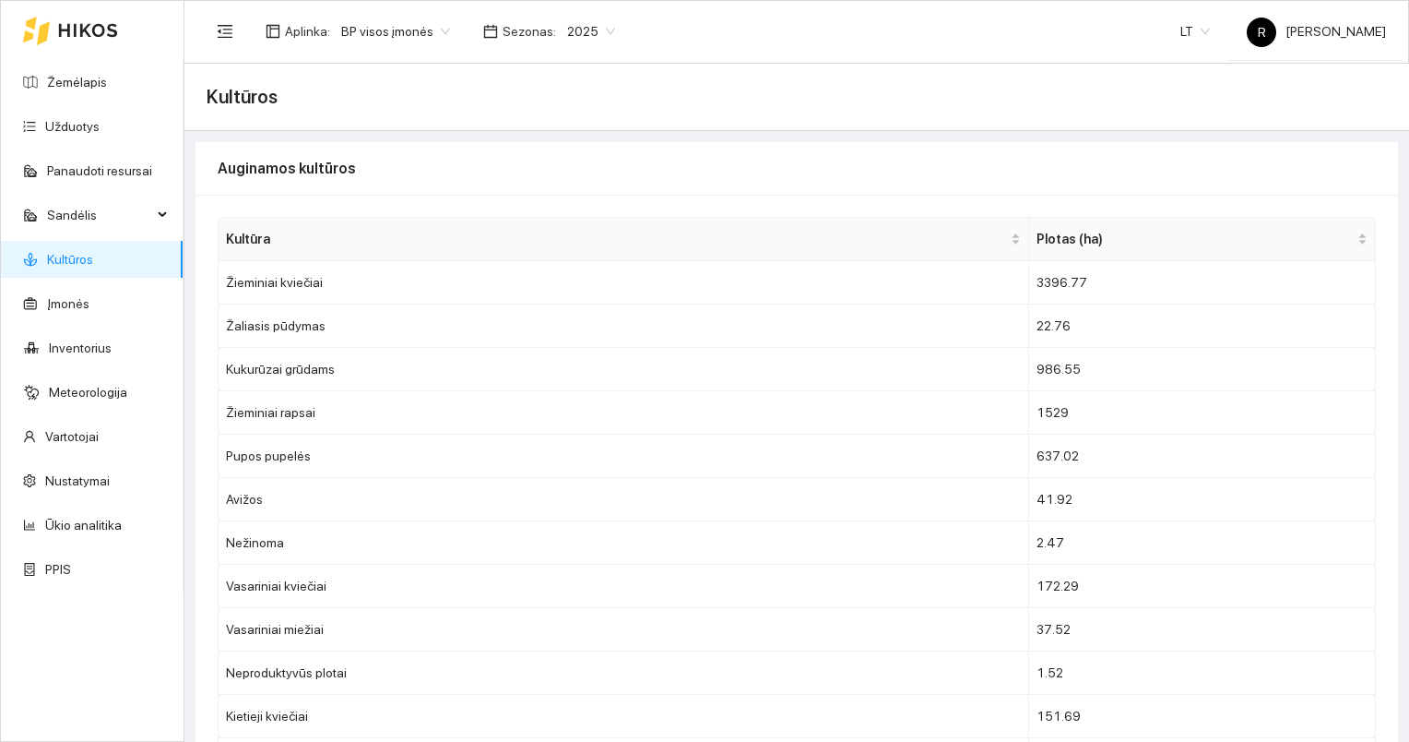
click at [598, 33] on span "2025" at bounding box center [591, 32] width 48 height 28
click at [436, 26] on span "BP visos įmonės" at bounding box center [395, 32] width 109 height 28
click at [64, 119] on link "Užduotys" at bounding box center [72, 126] width 54 height 15
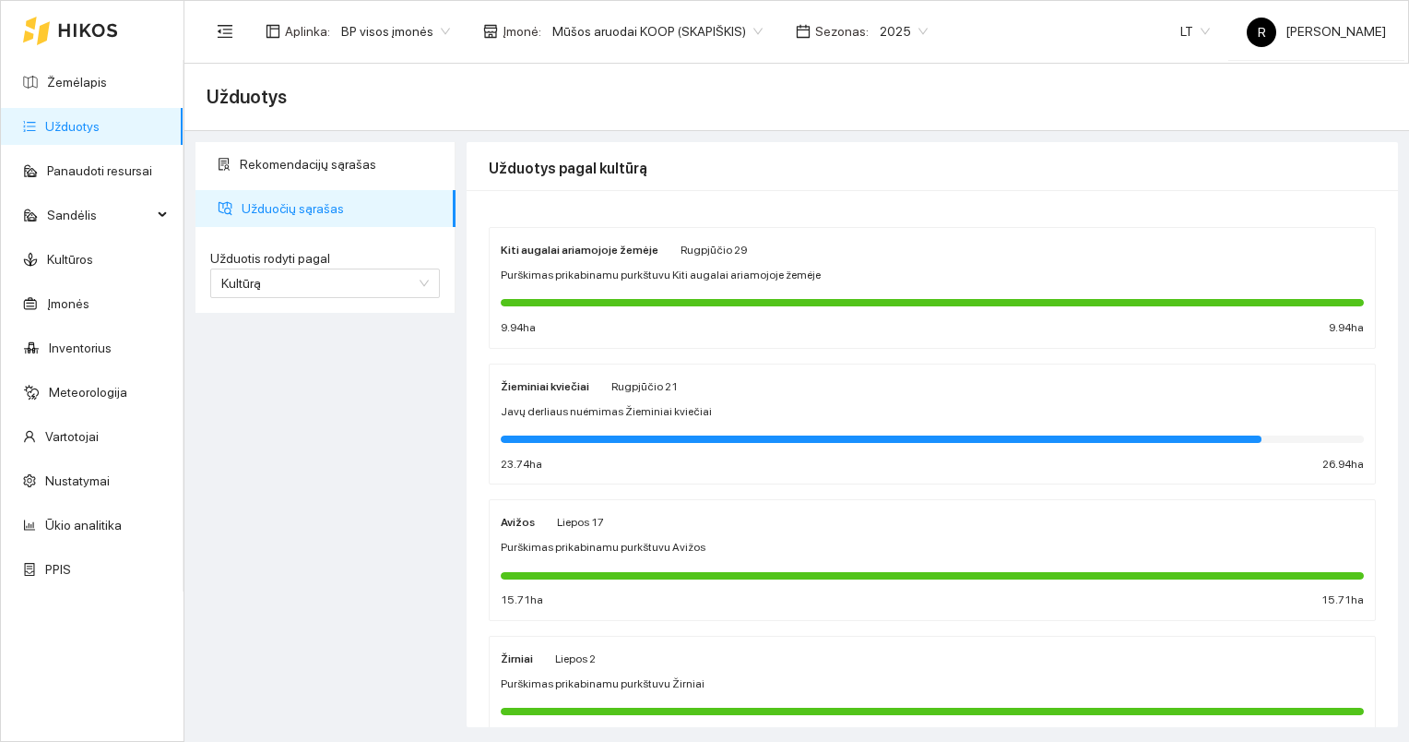
click at [562, 386] on strong "Žieminiai kviečiai" at bounding box center [545, 386] width 89 height 13
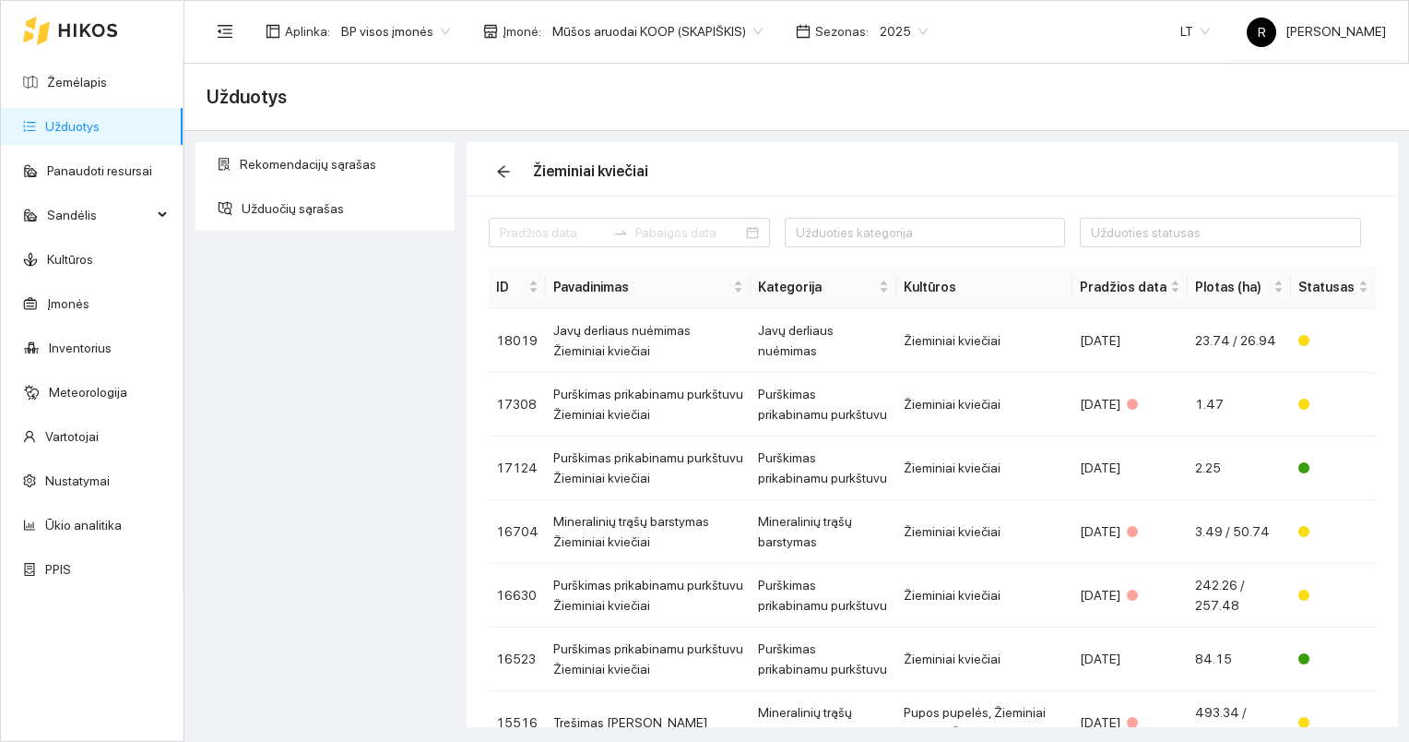
click at [735, 24] on span "Mūšos aruodai KOOP (SKAPIŠKIS)" at bounding box center [657, 32] width 210 height 28
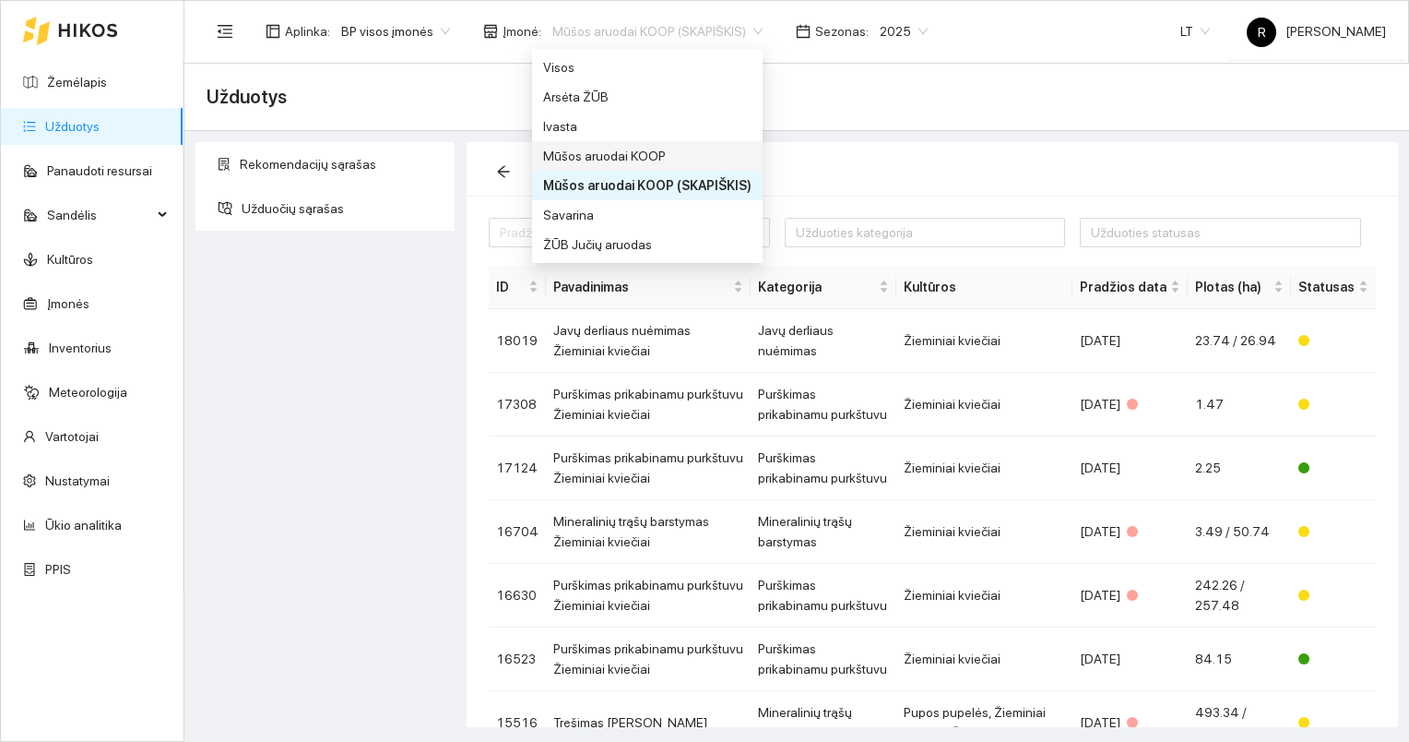
click at [609, 159] on div "Mūšos aruodai KOOP" at bounding box center [647, 156] width 208 height 20
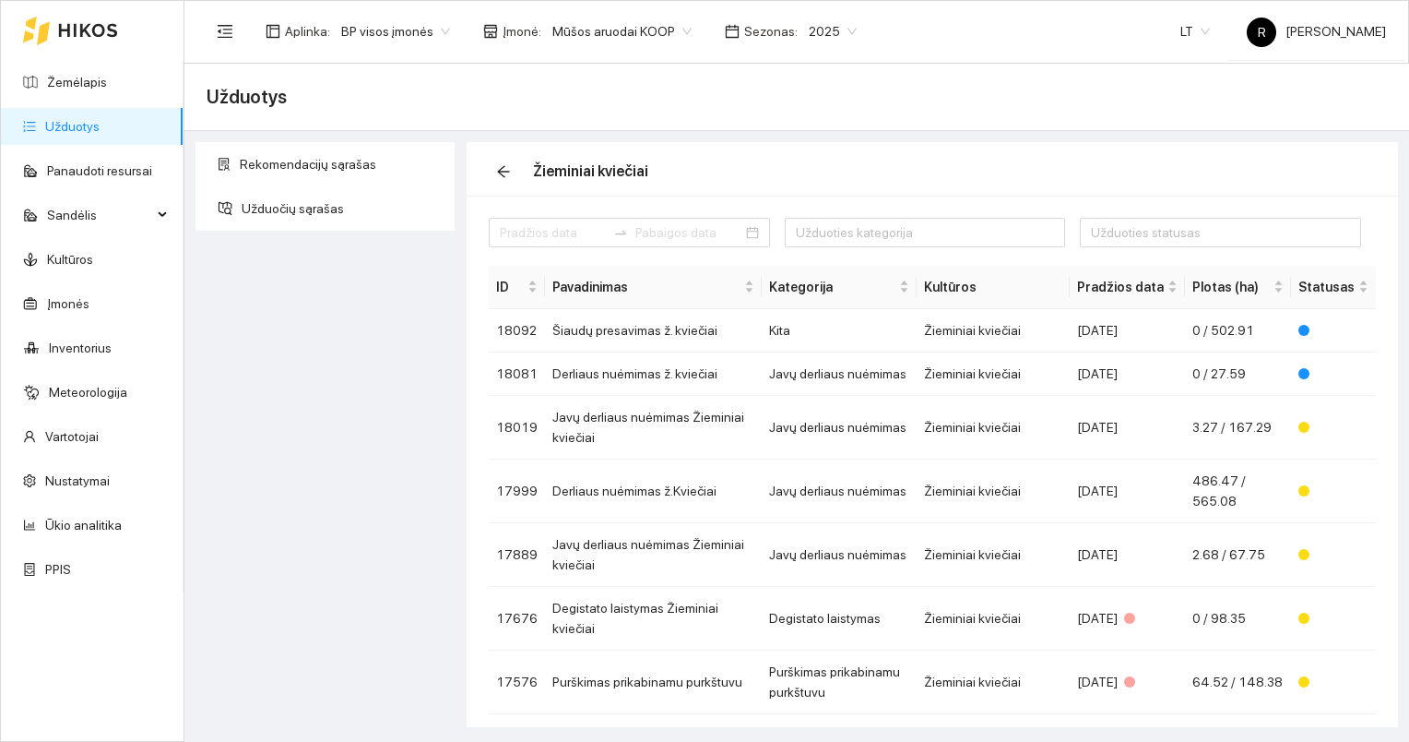
click at [672, 30] on span "Mūšos aruodai KOOP" at bounding box center [621, 32] width 139 height 28
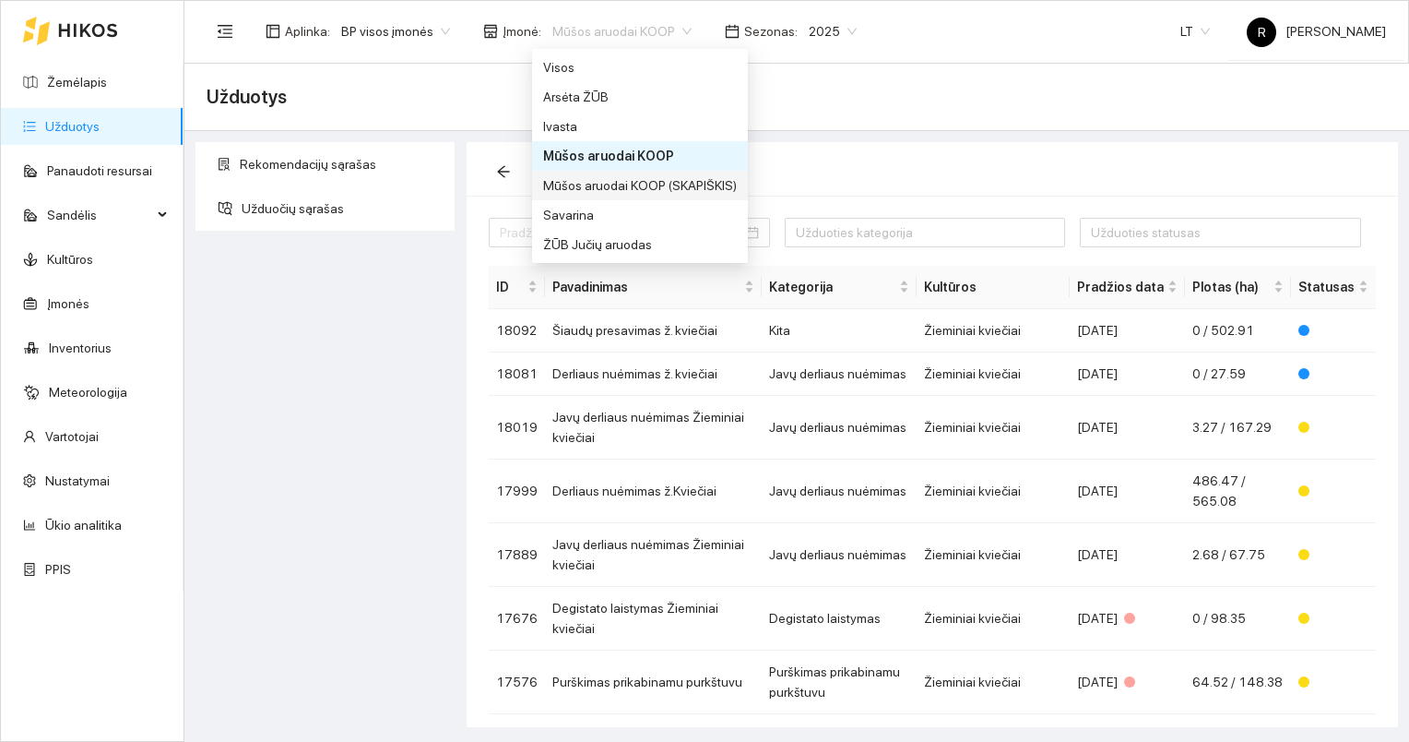
click at [598, 184] on div "Mūšos aruodai KOOP (SKAPIŠKIS)" at bounding box center [640, 185] width 194 height 20
